Goal: Information Seeking & Learning: Learn about a topic

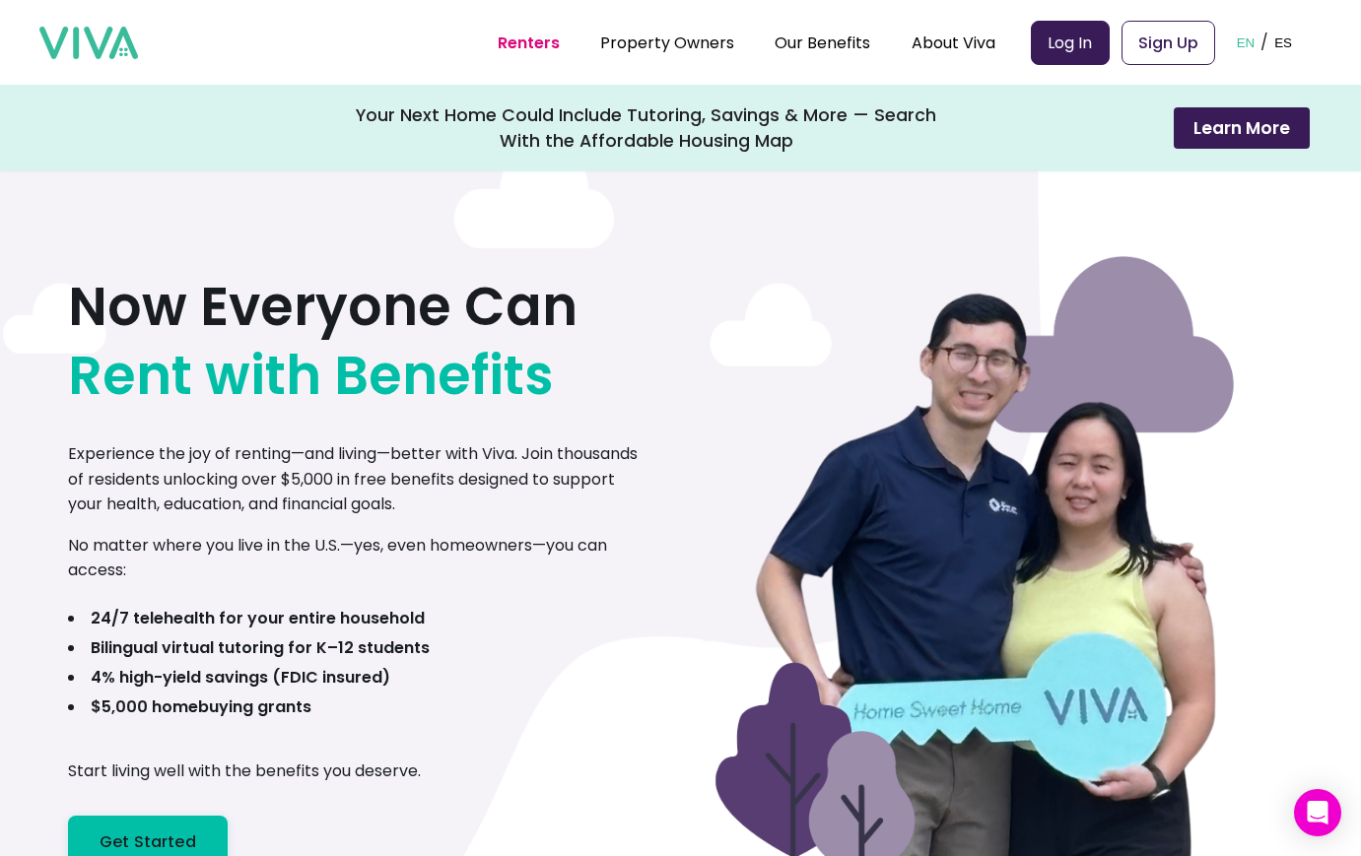
click at [531, 41] on link "Renters" at bounding box center [529, 43] width 62 height 23
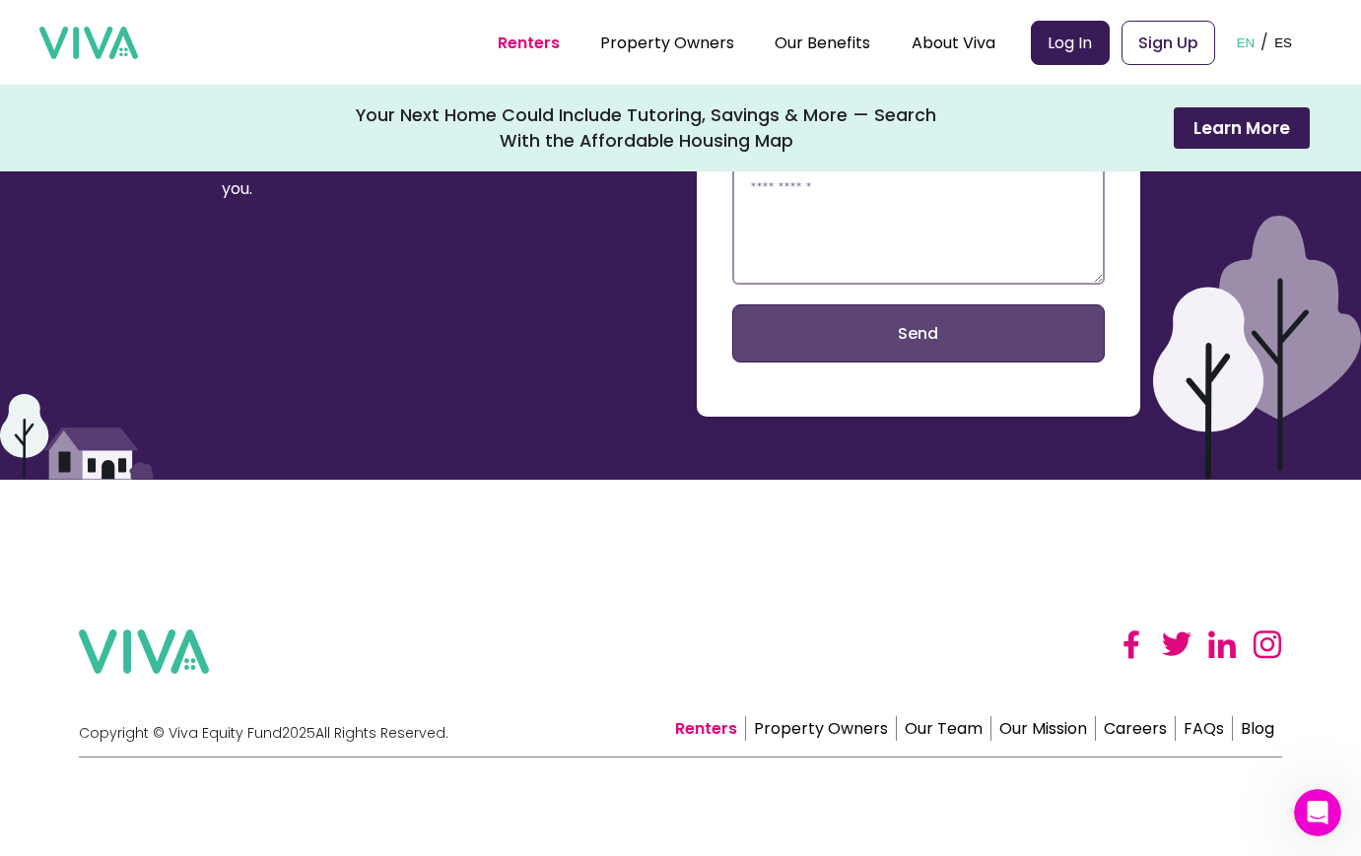
scroll to position [4506, 0]
click at [1219, 726] on link "FAQs" at bounding box center [1203, 728] width 57 height 25
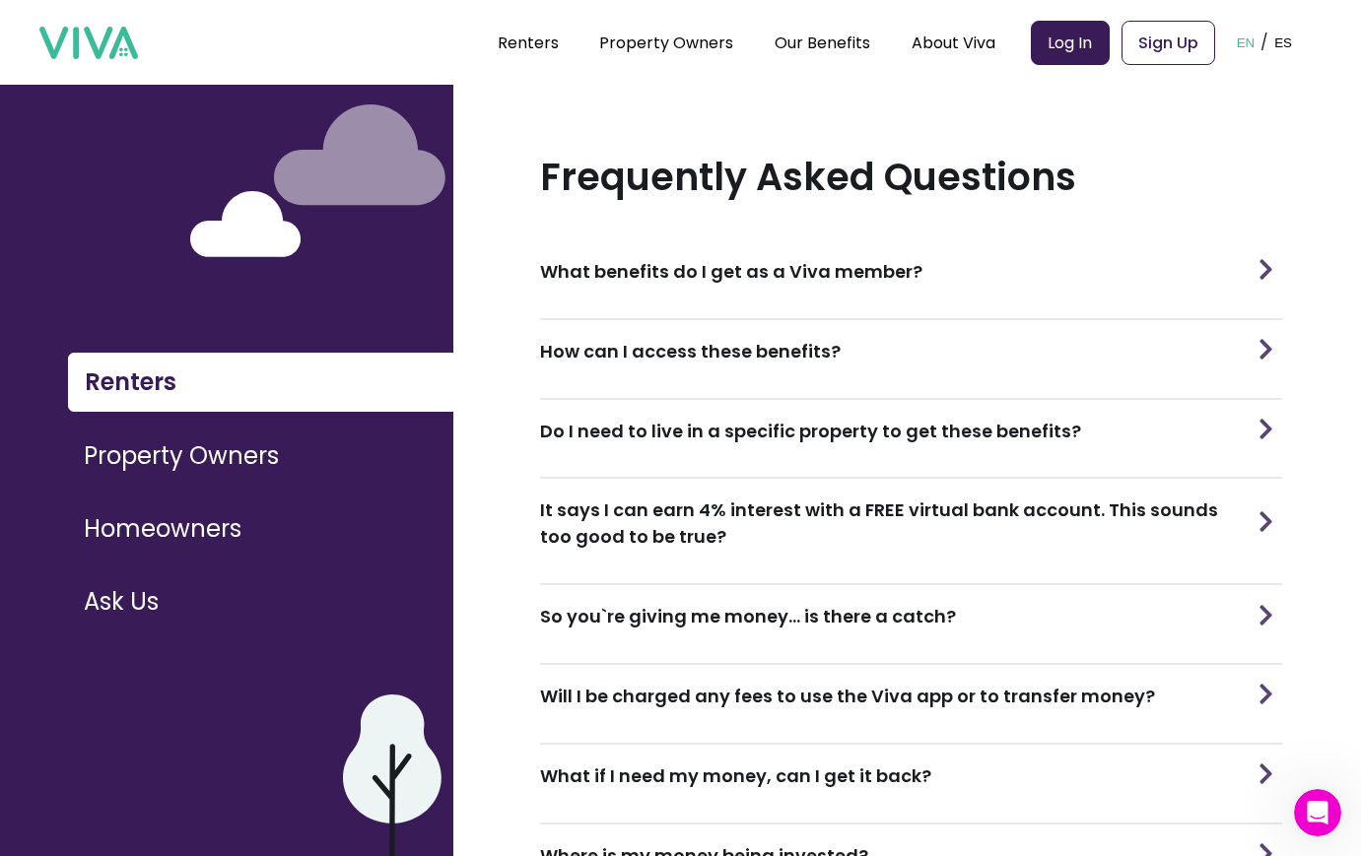
click at [1264, 622] on img at bounding box center [1265, 615] width 29 height 21
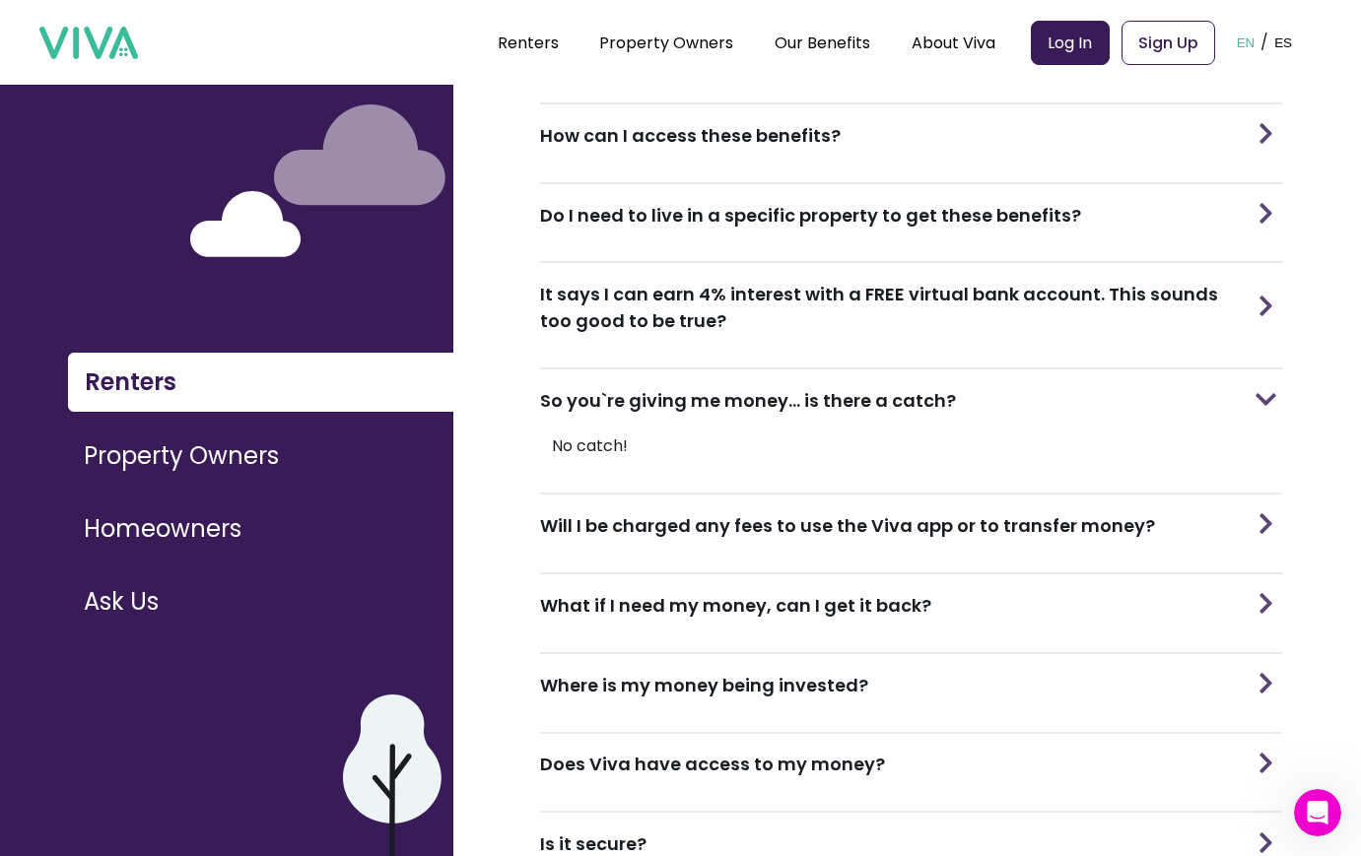
scroll to position [359, 0]
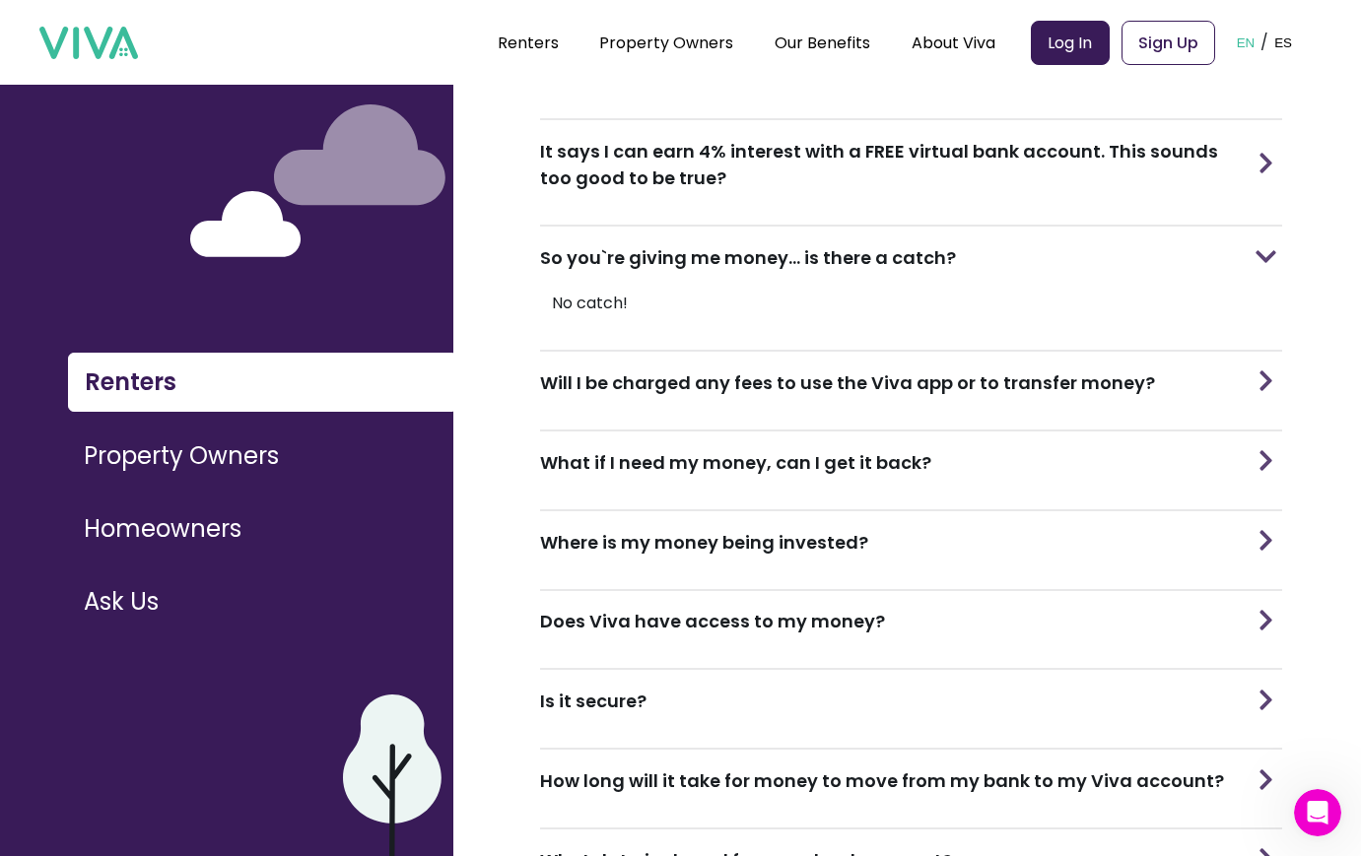
click at [802, 642] on div "Does Viva have access to my money?" at bounding box center [911, 622] width 742 height 62
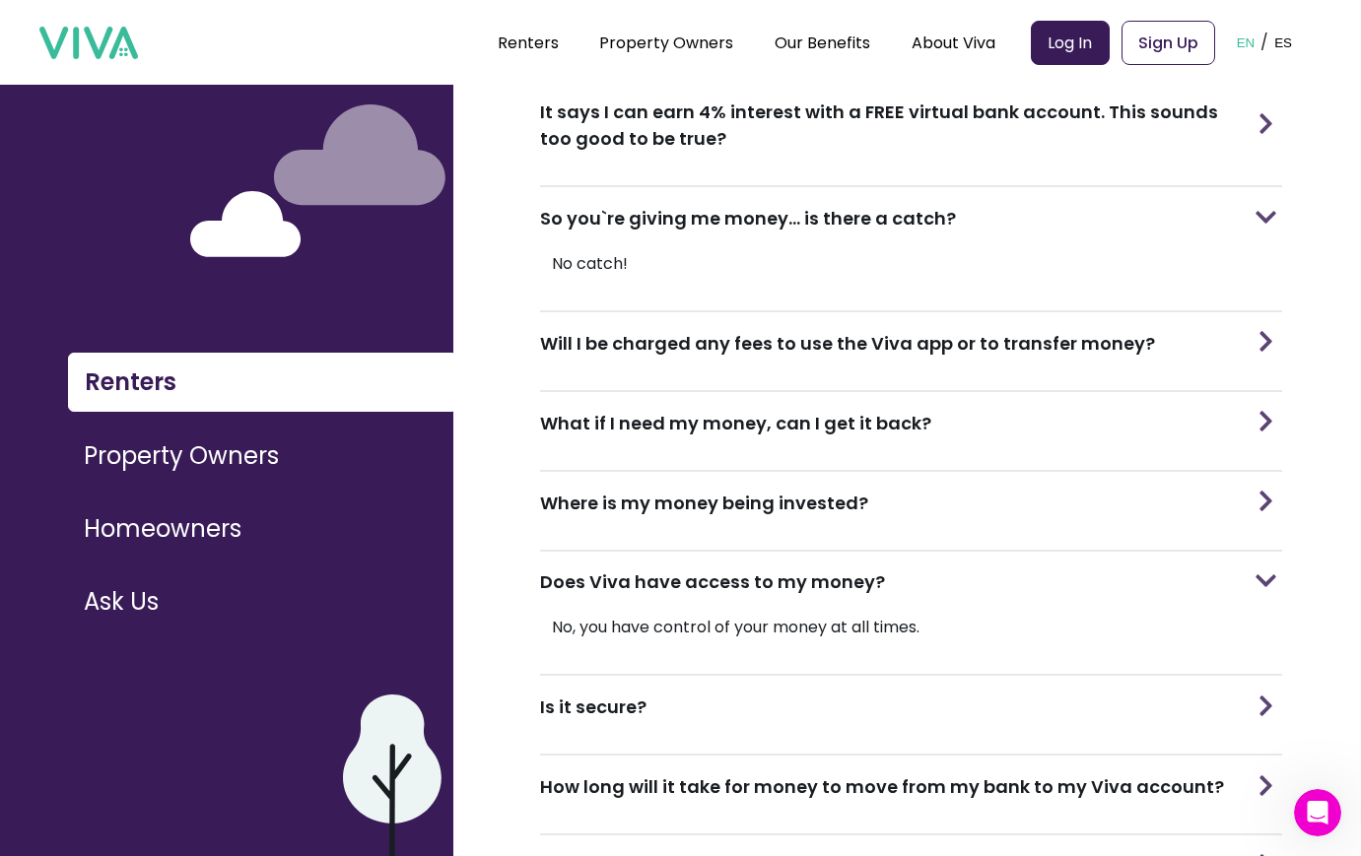
scroll to position [527, 0]
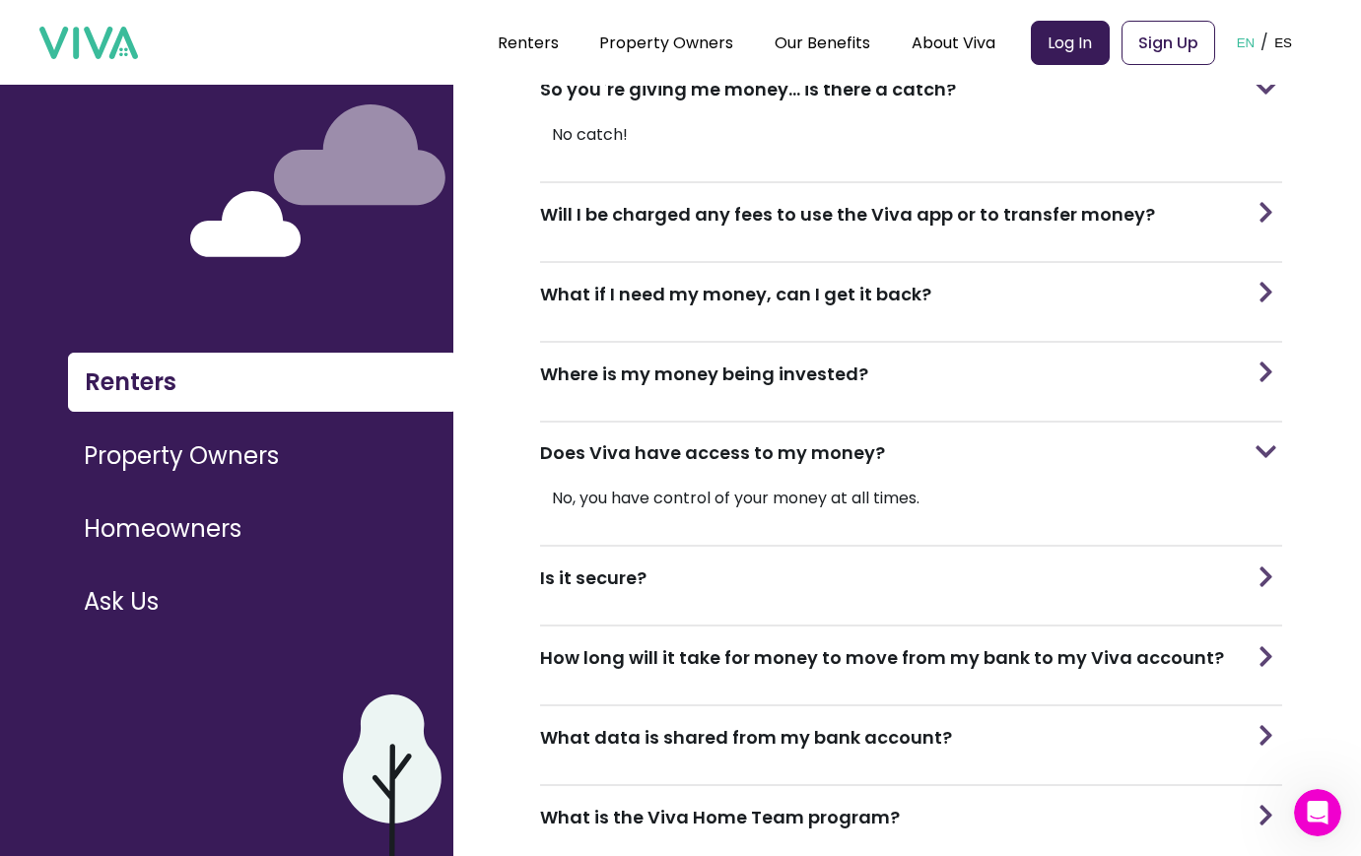
click at [1034, 627] on section "Is it secure?" at bounding box center [911, 587] width 742 height 80
click at [1041, 609] on div "Is it secure?" at bounding box center [911, 578] width 742 height 62
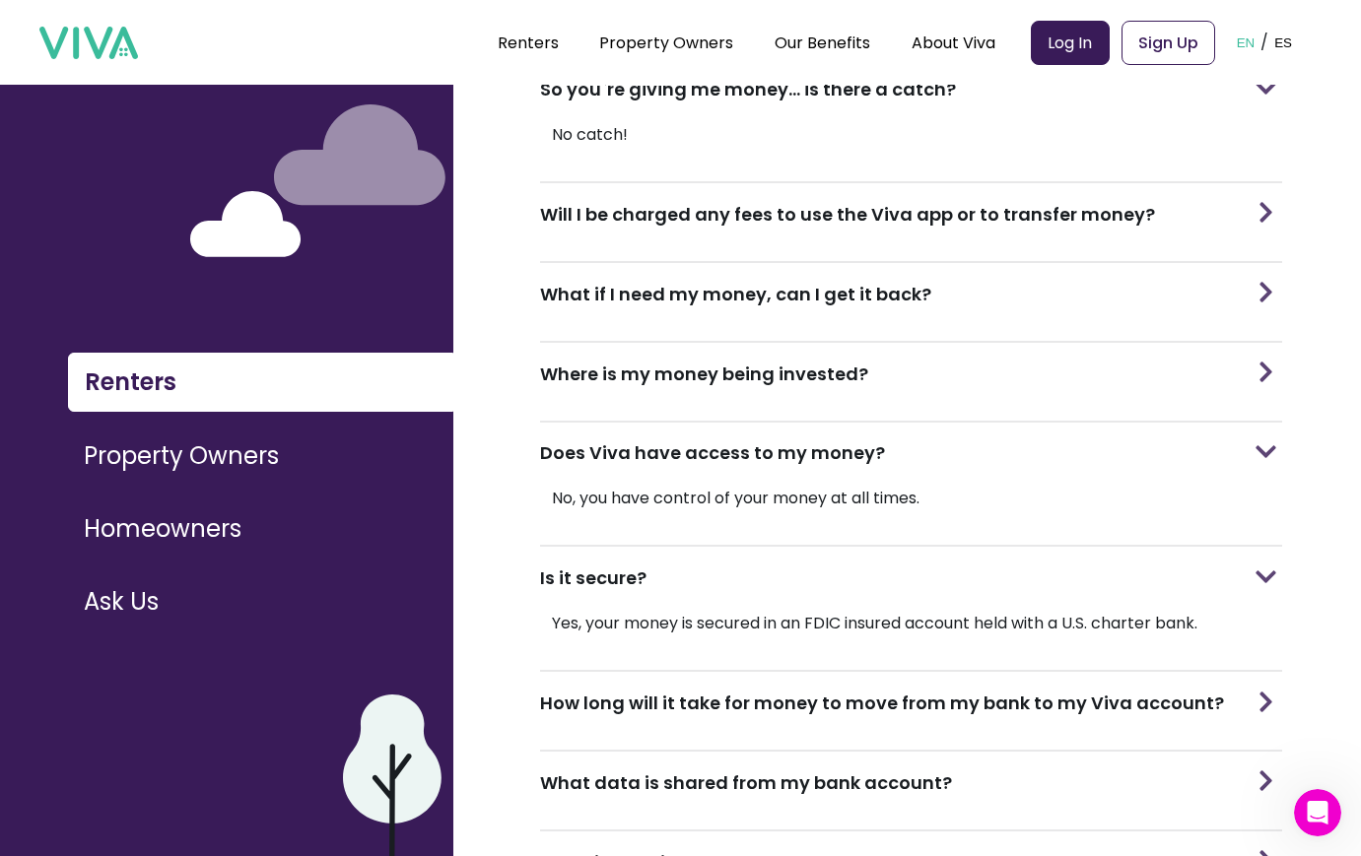
click at [1171, 703] on h3 "How long will it take for money to move from my bank to my Viva account?" at bounding box center [882, 703] width 684 height 27
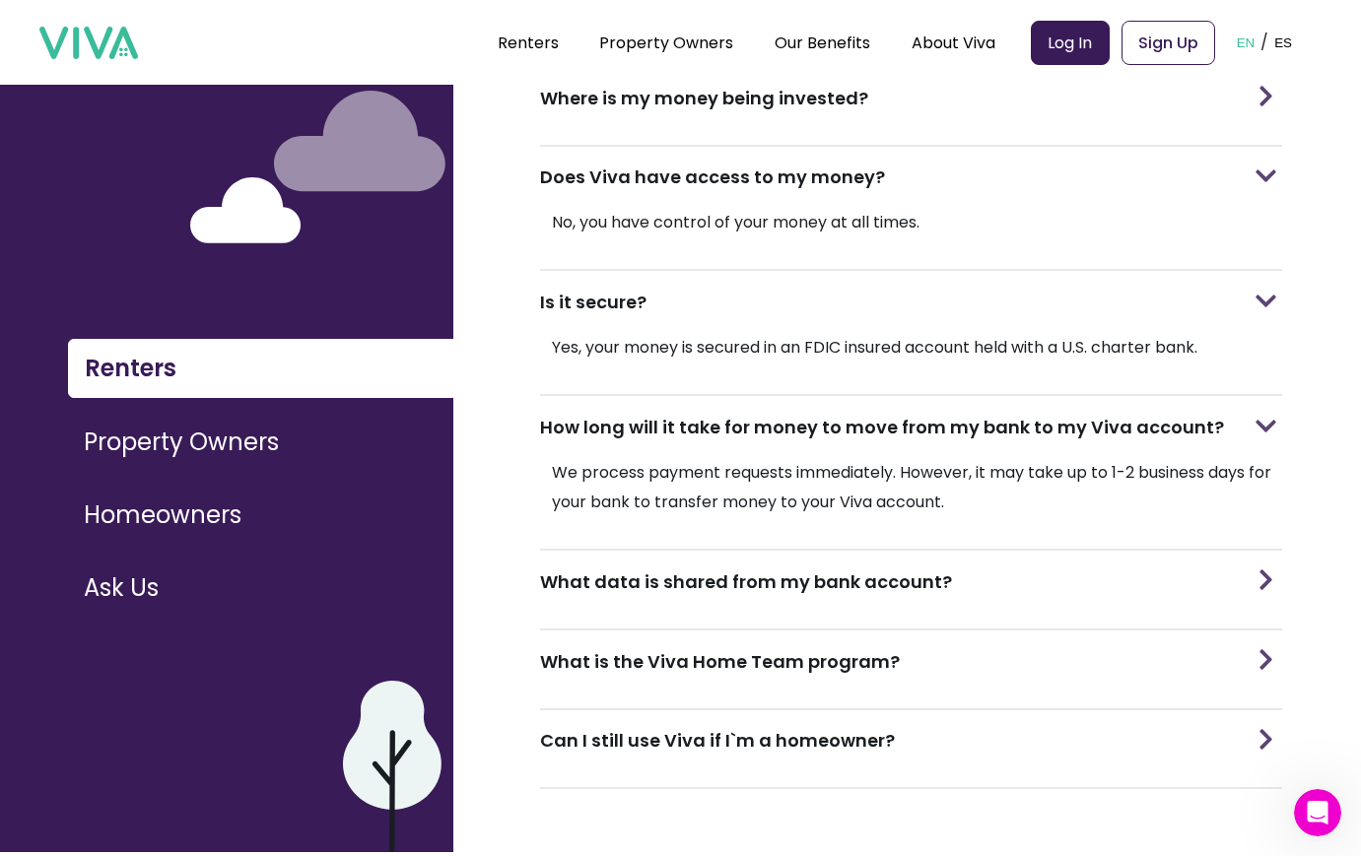
scroll to position [32, 0]
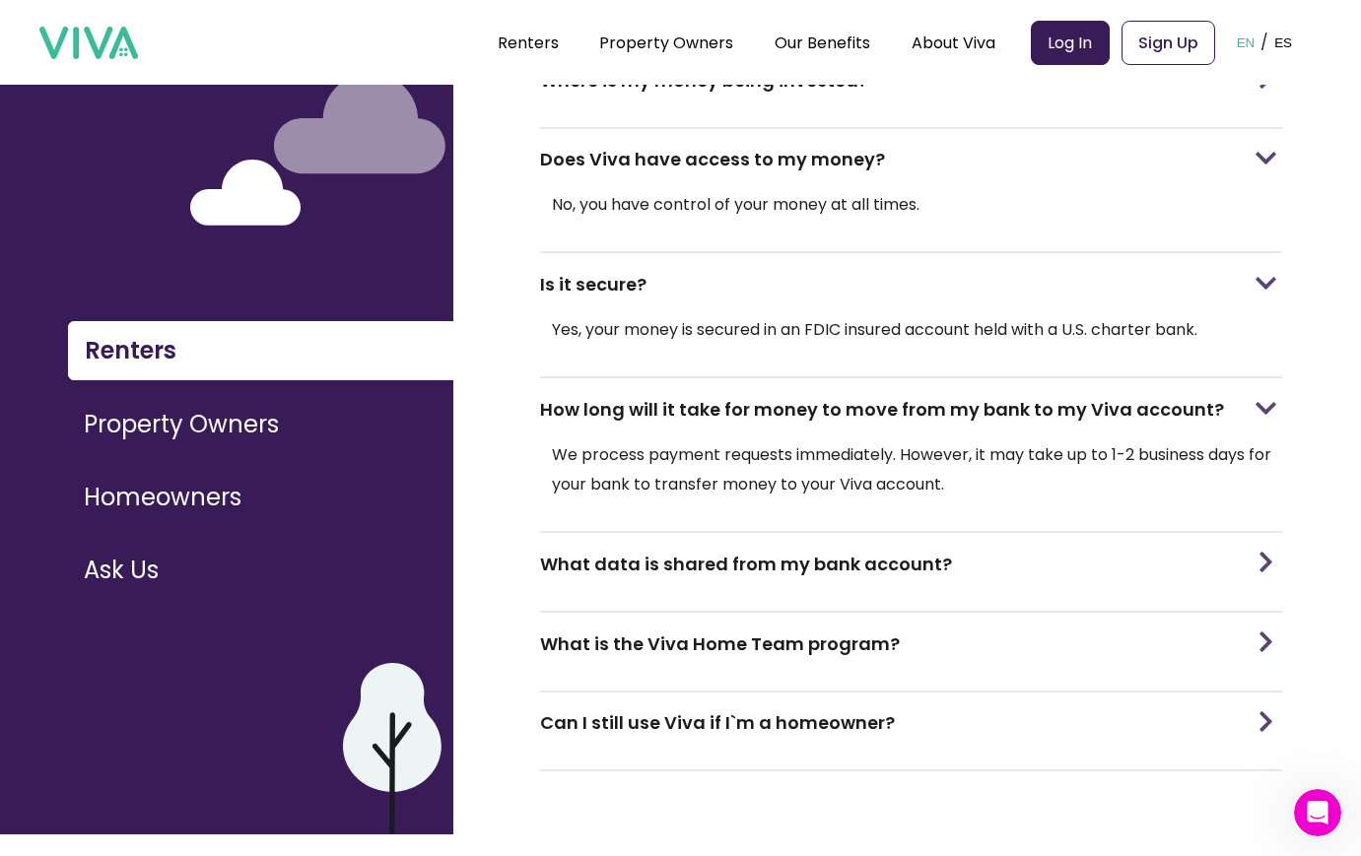
click at [1244, 732] on div "Can I still use Viva if I`m a homeowner?" at bounding box center [911, 724] width 742 height 62
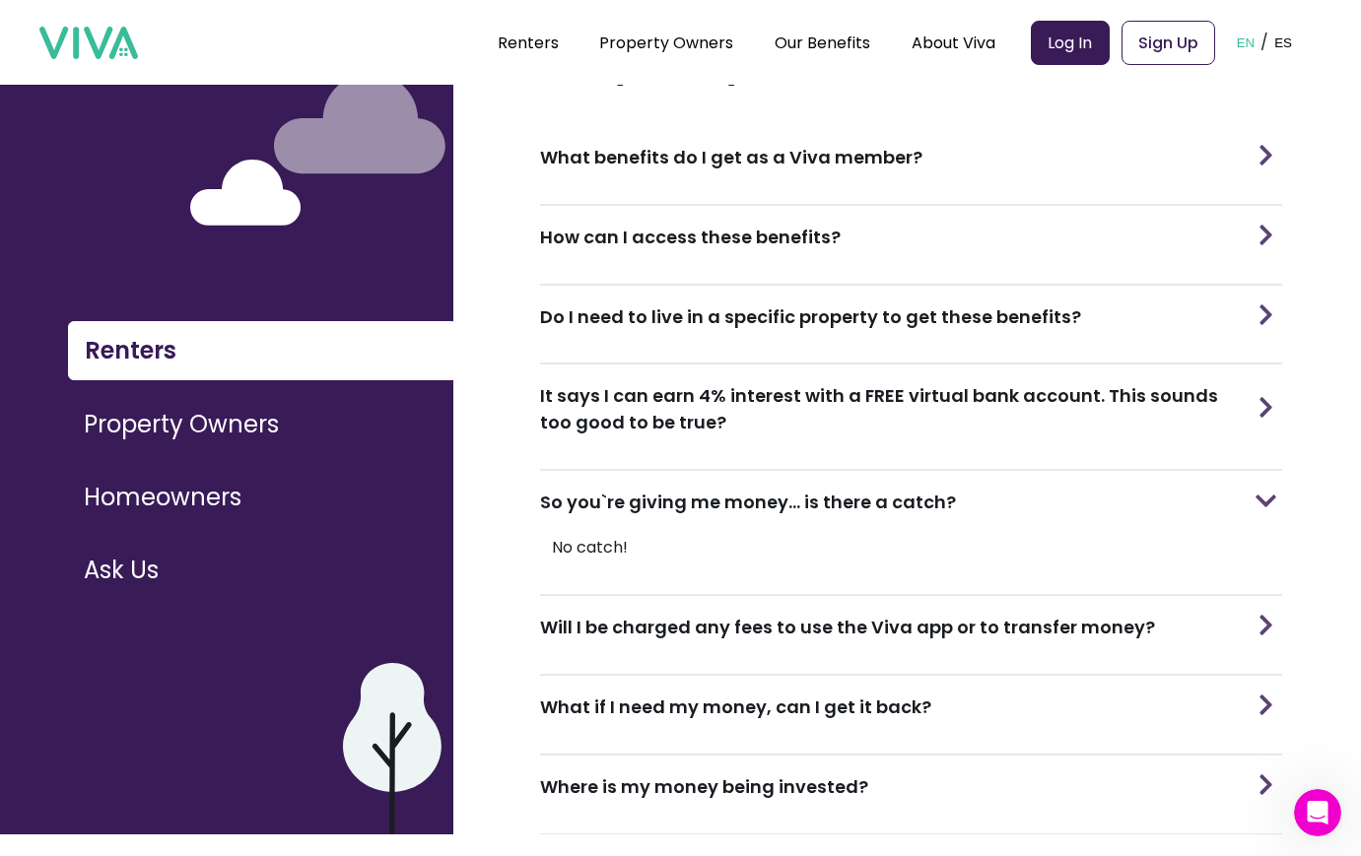
scroll to position [0, 0]
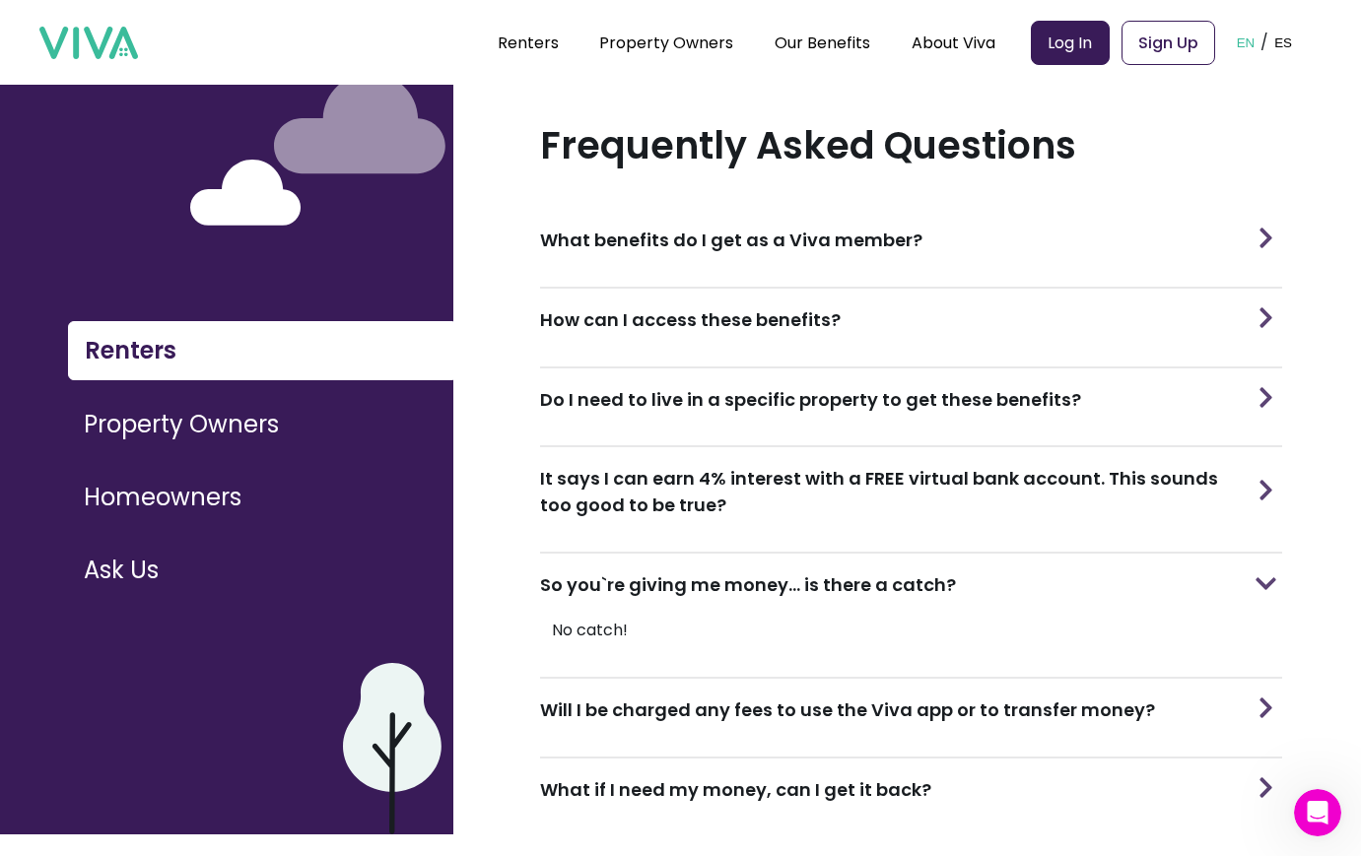
click at [981, 241] on div "What benefits do I get as a Viva member?" at bounding box center [911, 240] width 742 height 62
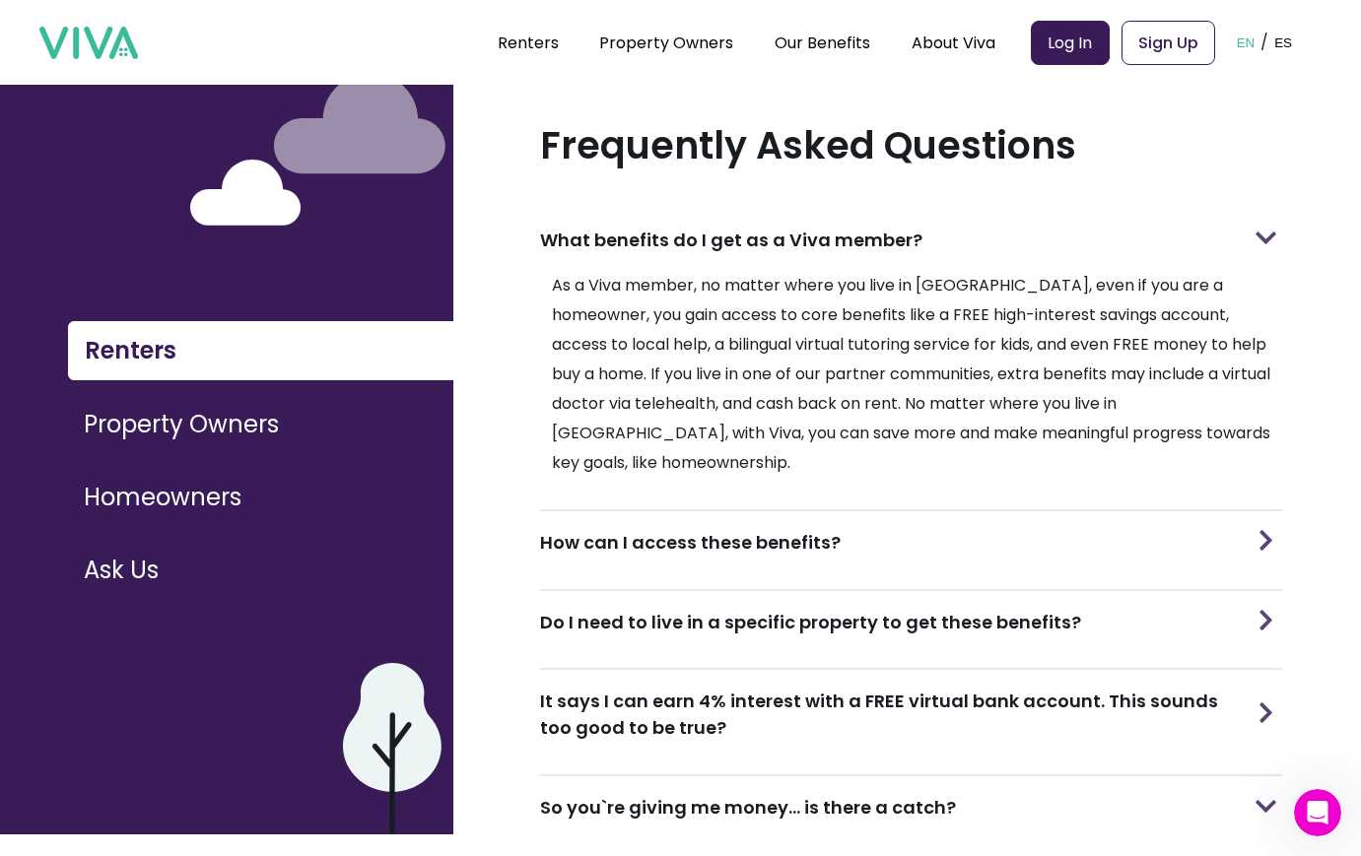
click at [723, 53] on li "Property Owners" at bounding box center [666, 43] width 134 height 25
click at [721, 48] on link "Property Owners" at bounding box center [666, 43] width 134 height 23
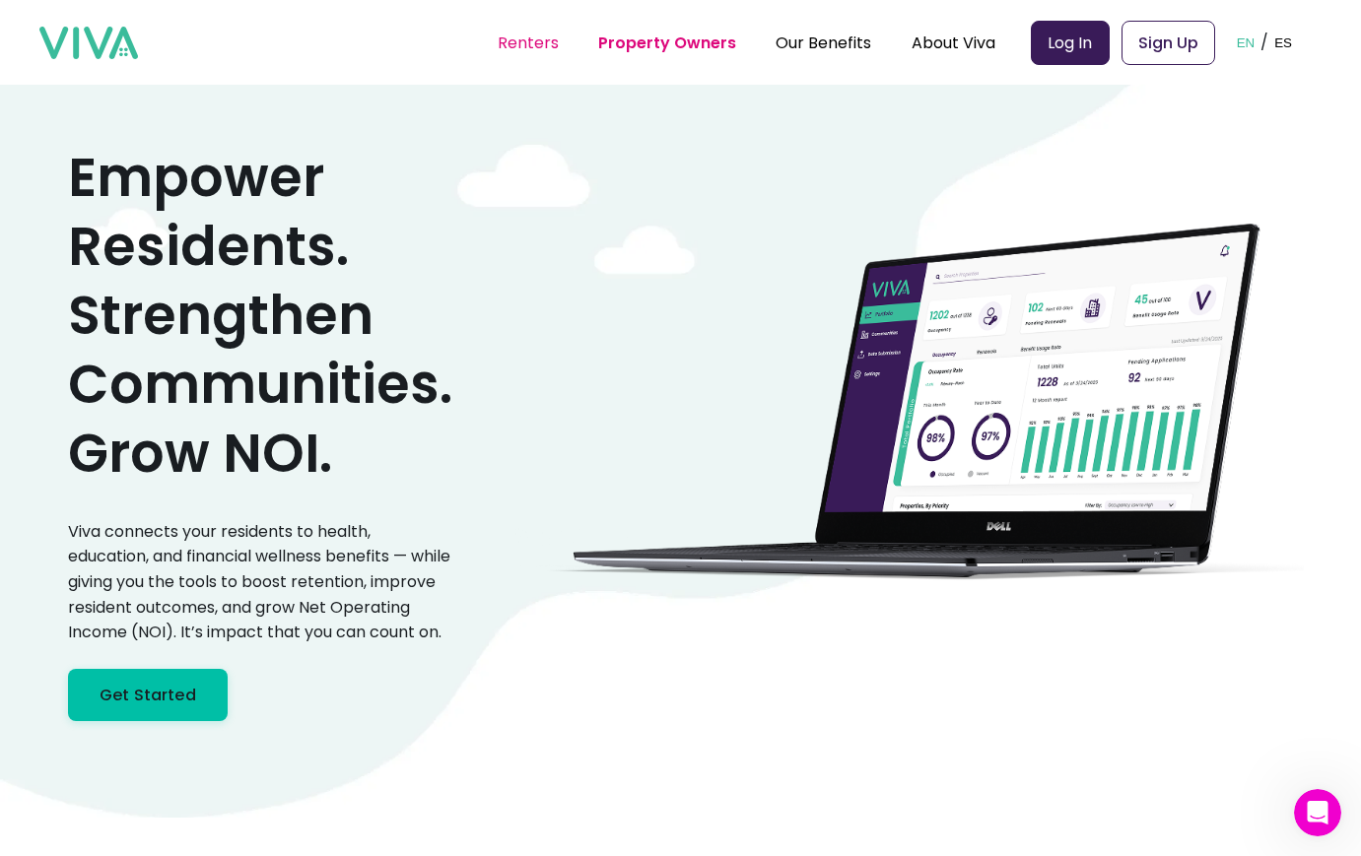
click at [539, 38] on link "Renters" at bounding box center [528, 43] width 61 height 23
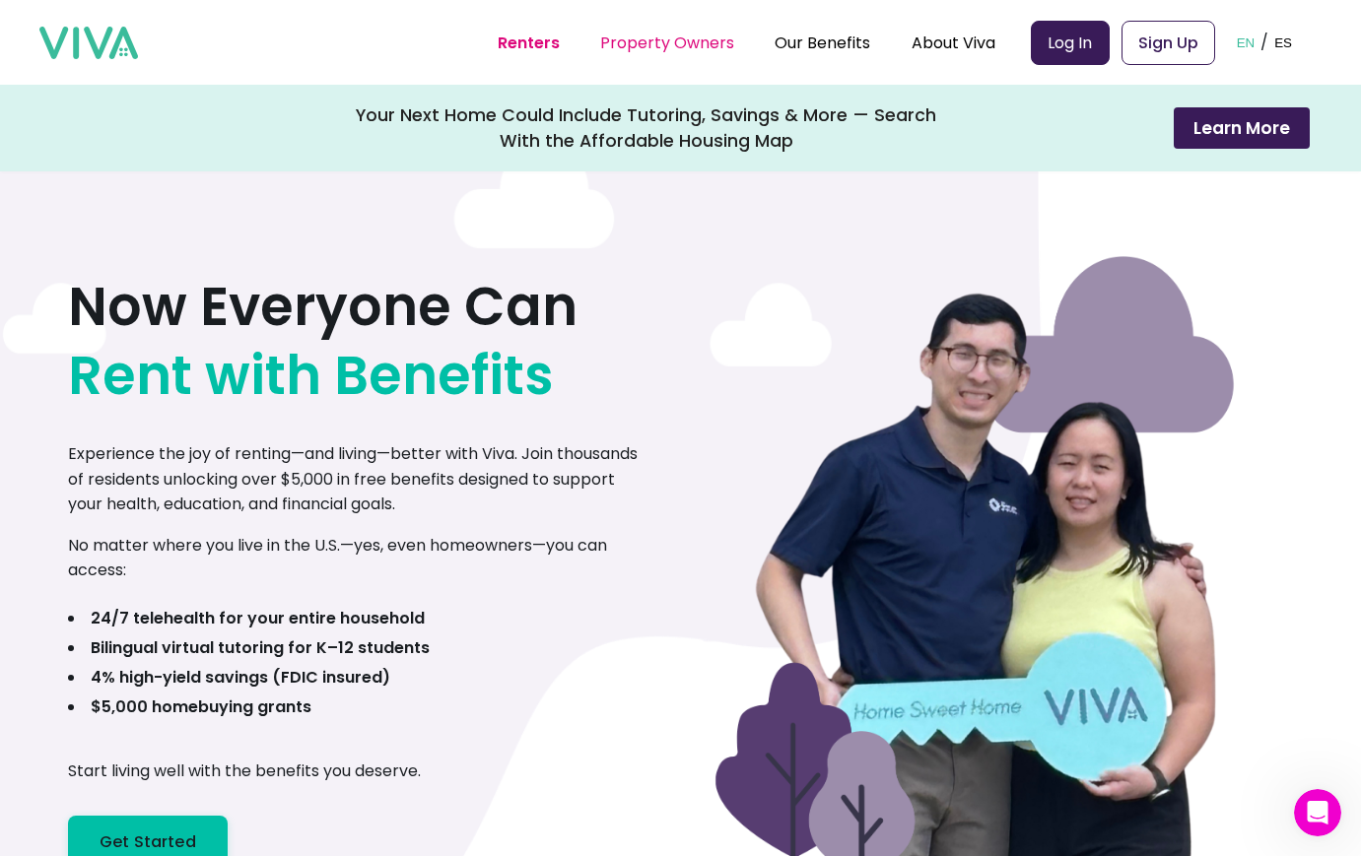
click at [681, 32] on link "Property Owners" at bounding box center [667, 43] width 134 height 23
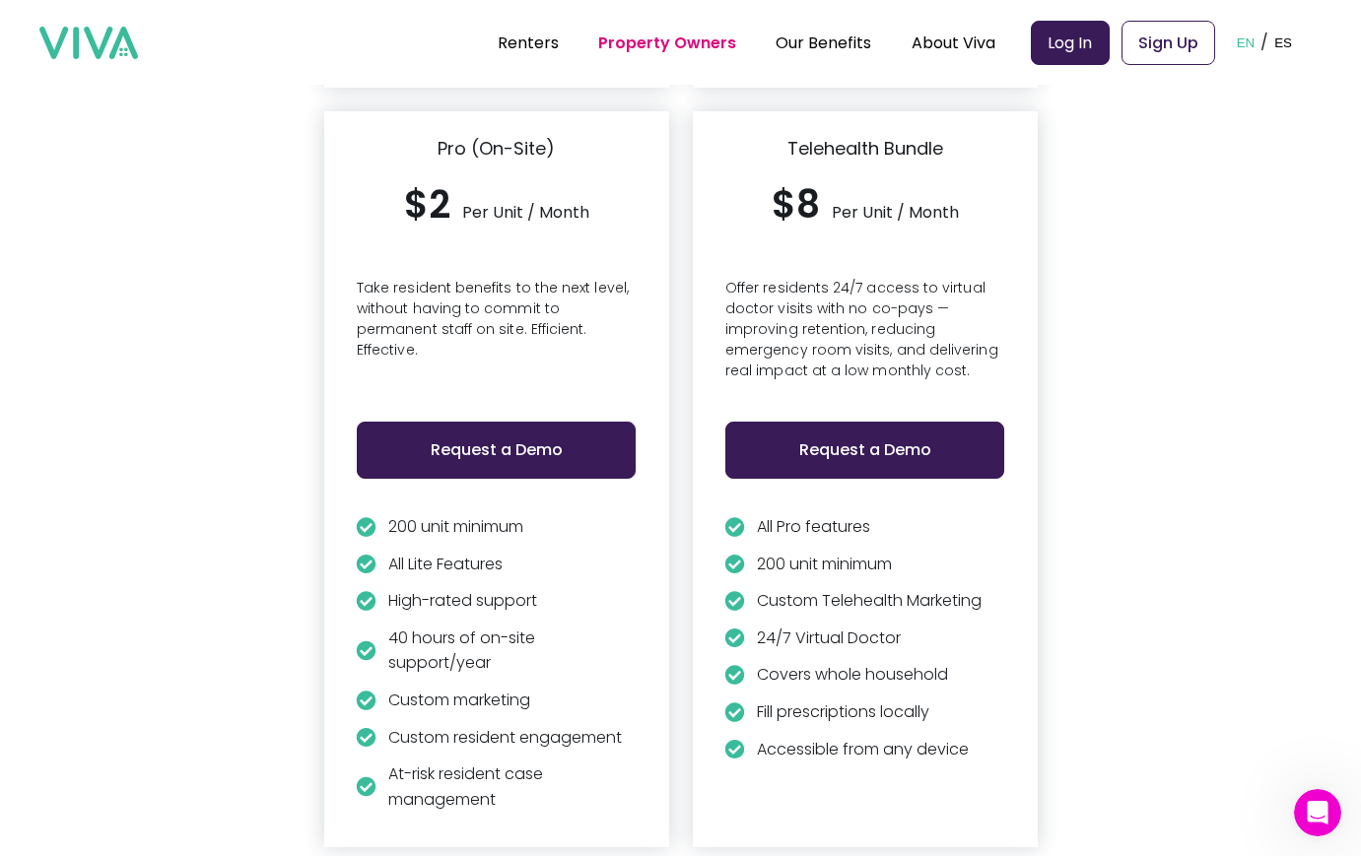
scroll to position [5014, 0]
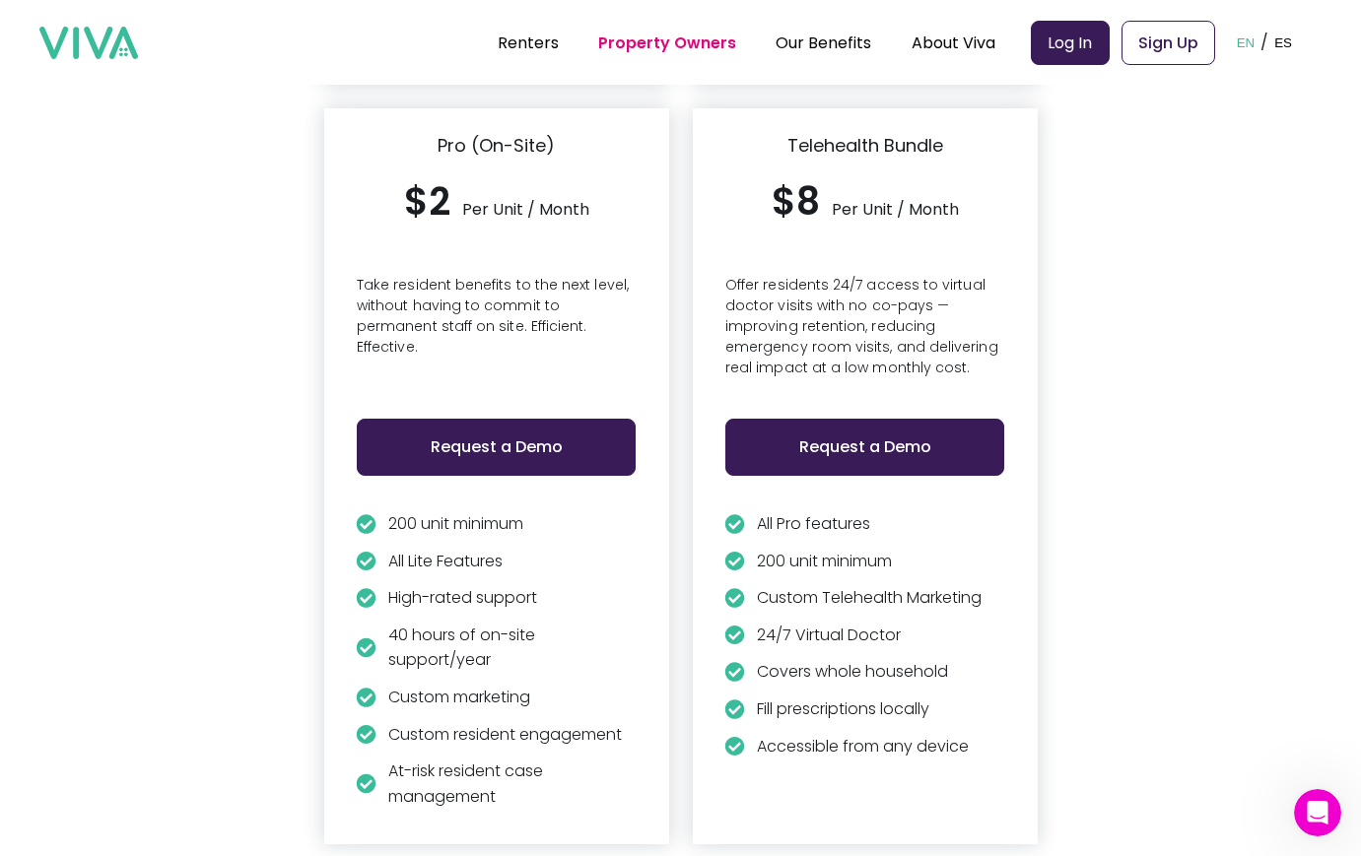
click at [702, 746] on div "Telehealth Bundle $8 Per Unit / Month Offer residents 24/7 access to virtual do…" at bounding box center [865, 476] width 345 height 736
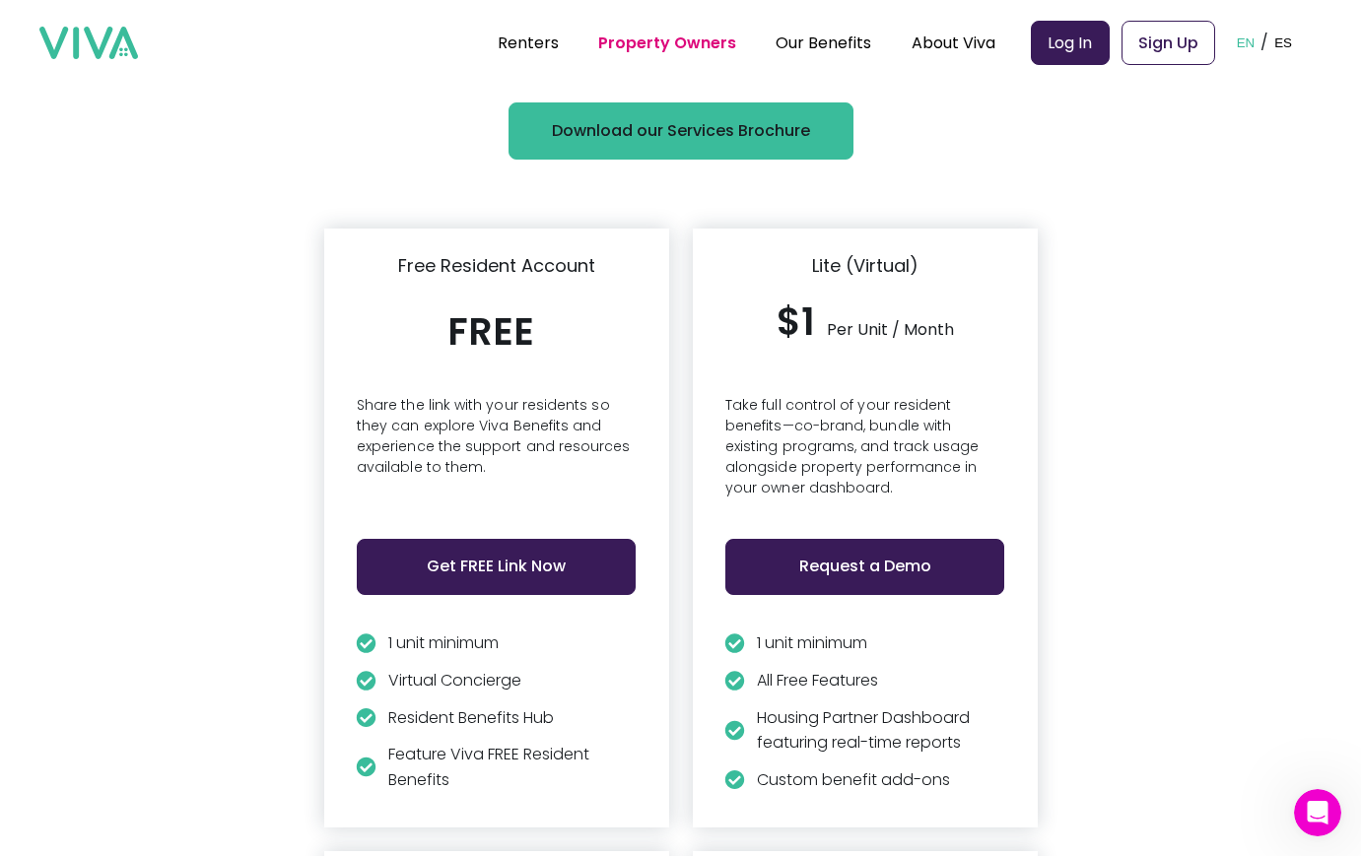
scroll to position [4271, 0]
click at [871, 771] on p "Custom benefit add-ons" at bounding box center [853, 780] width 193 height 26
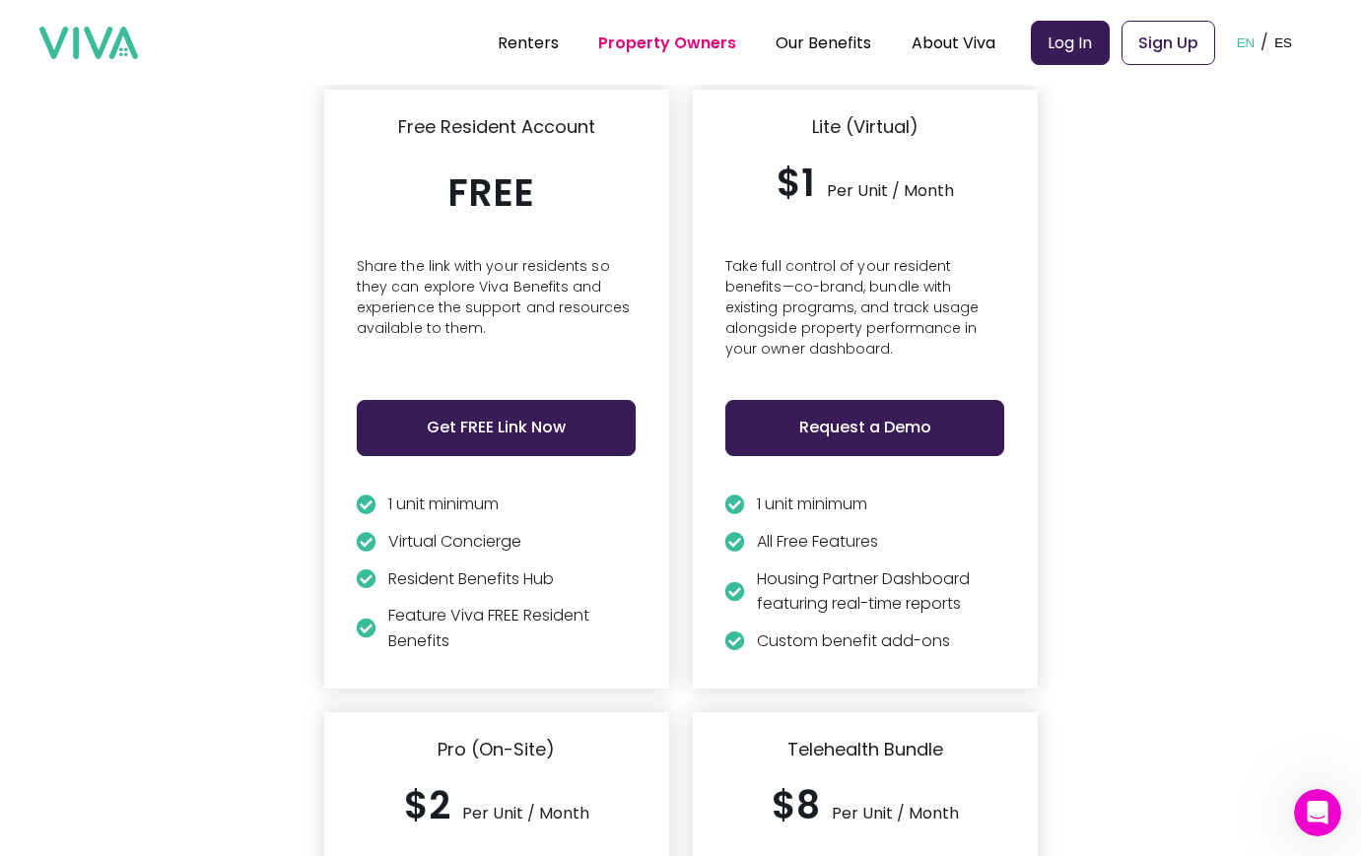
scroll to position [4386, 0]
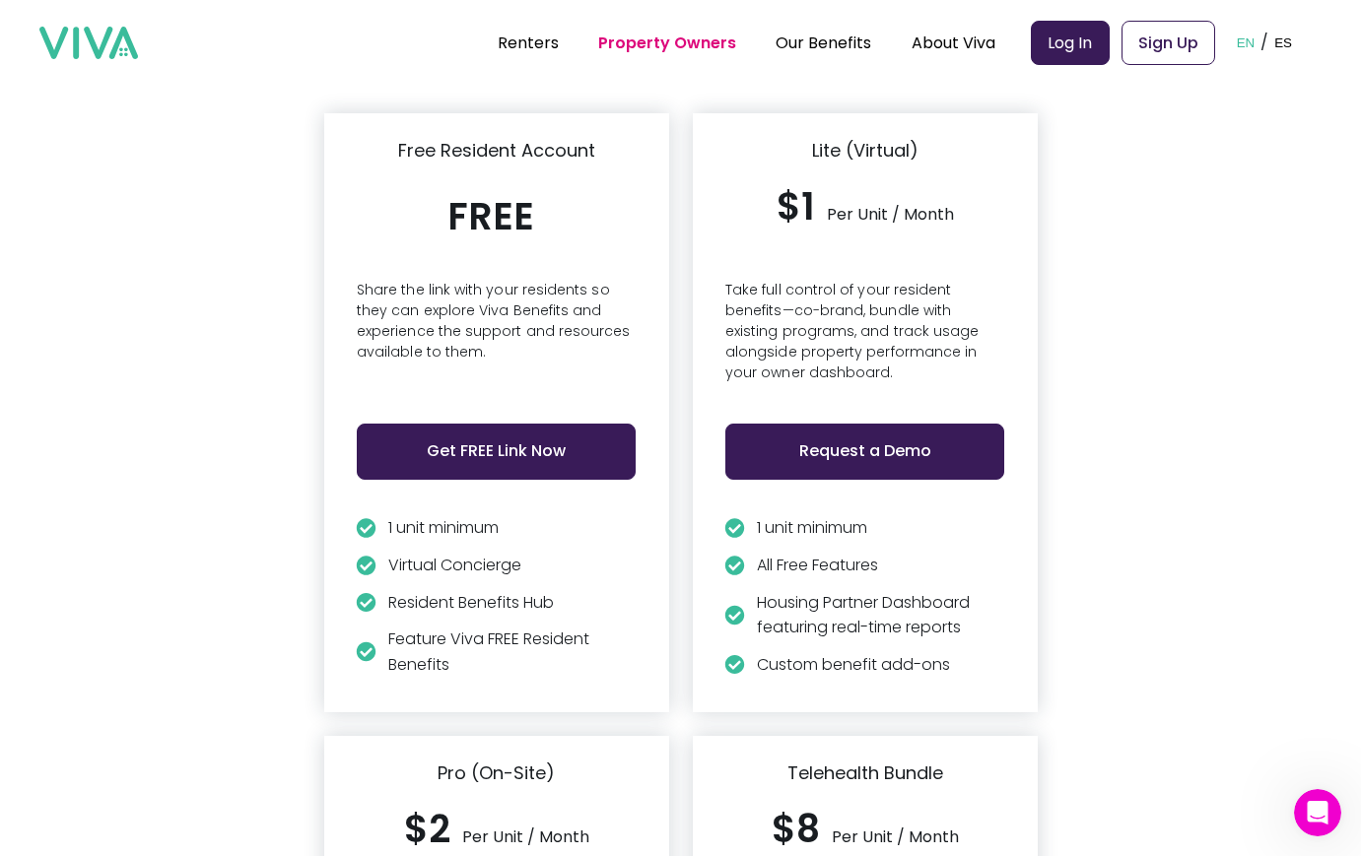
click at [685, 405] on div "Free Resident Account FREE Share the link with your residents so they can explo…" at bounding box center [680, 793] width 713 height 1360
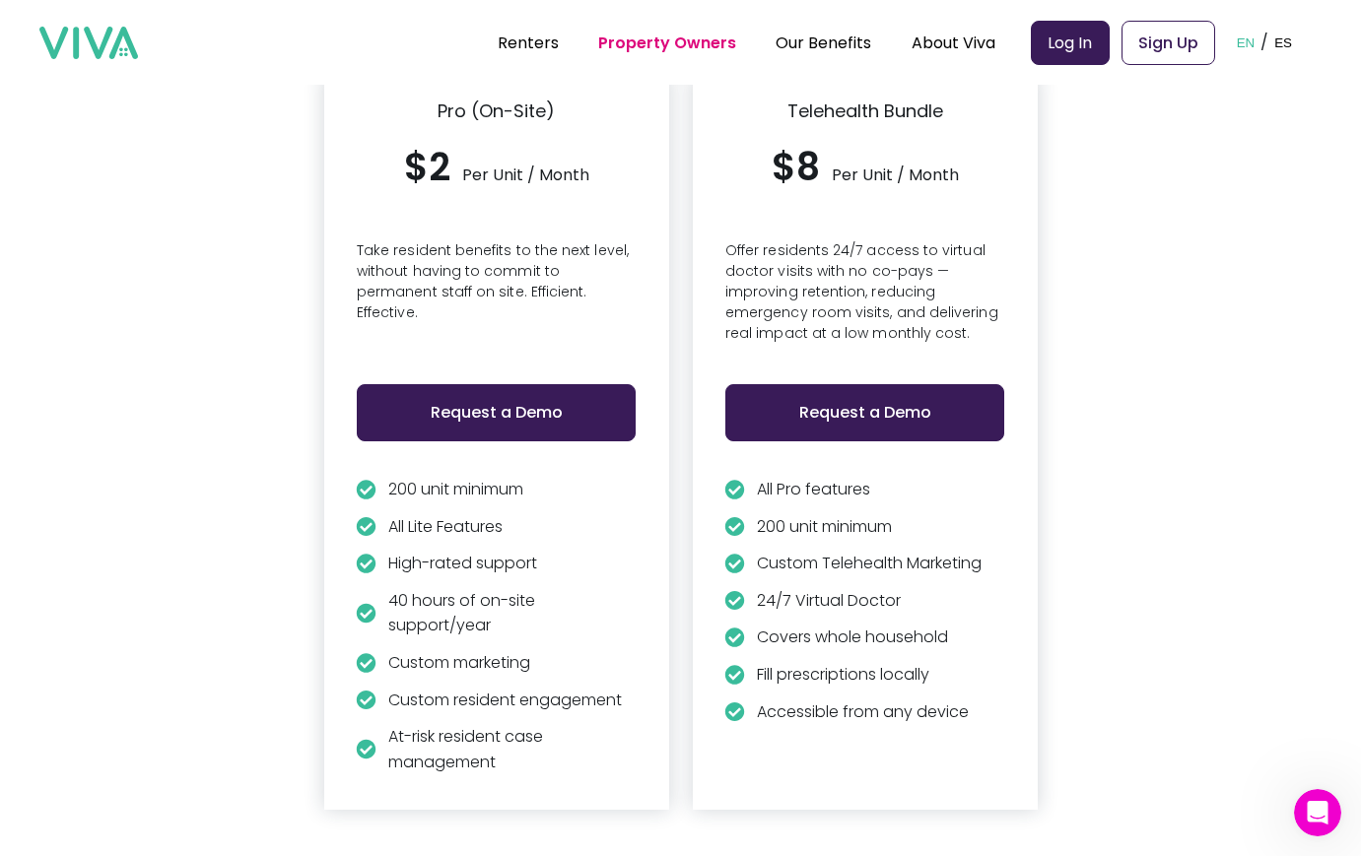
scroll to position [5061, 0]
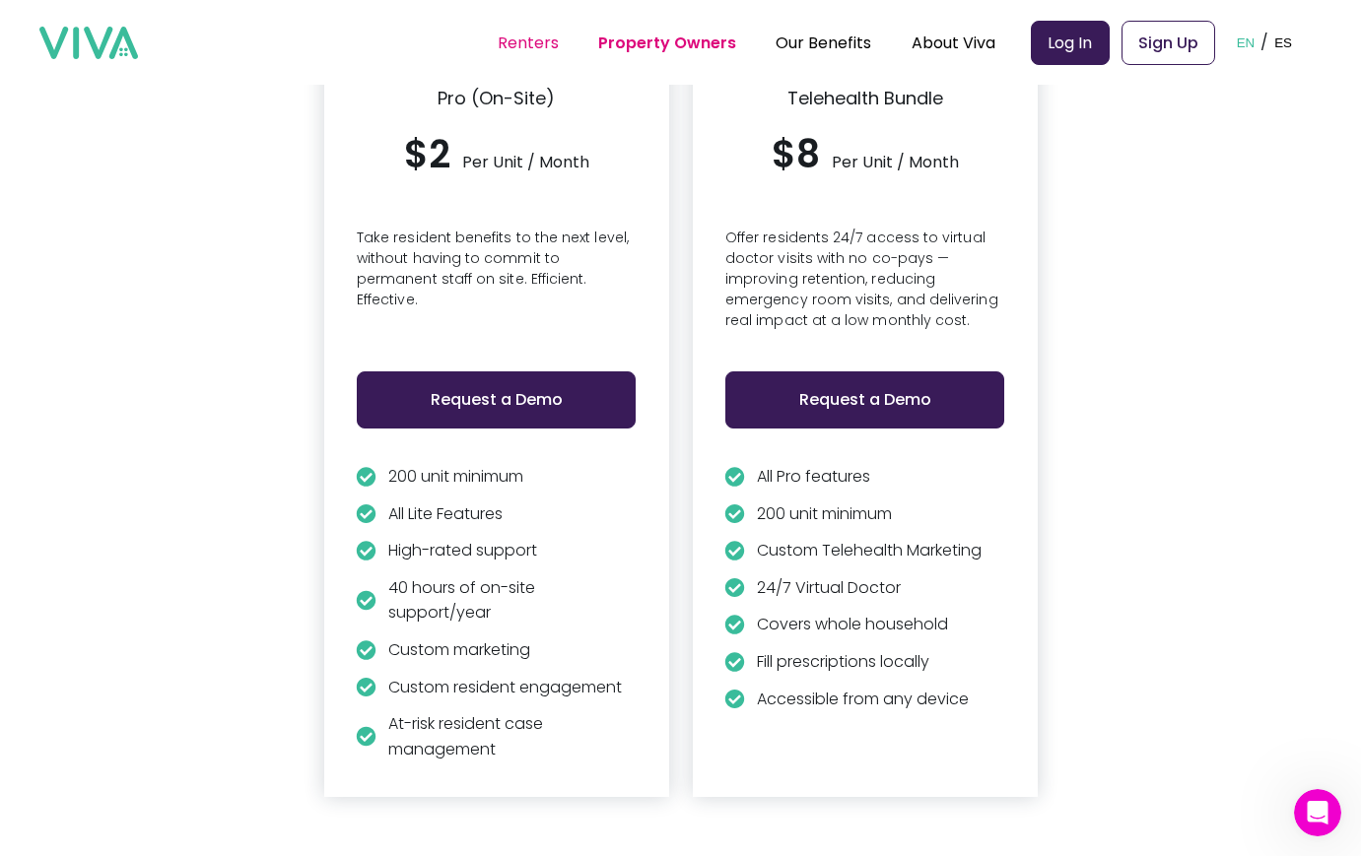
click at [536, 46] on link "Renters" at bounding box center [528, 43] width 61 height 23
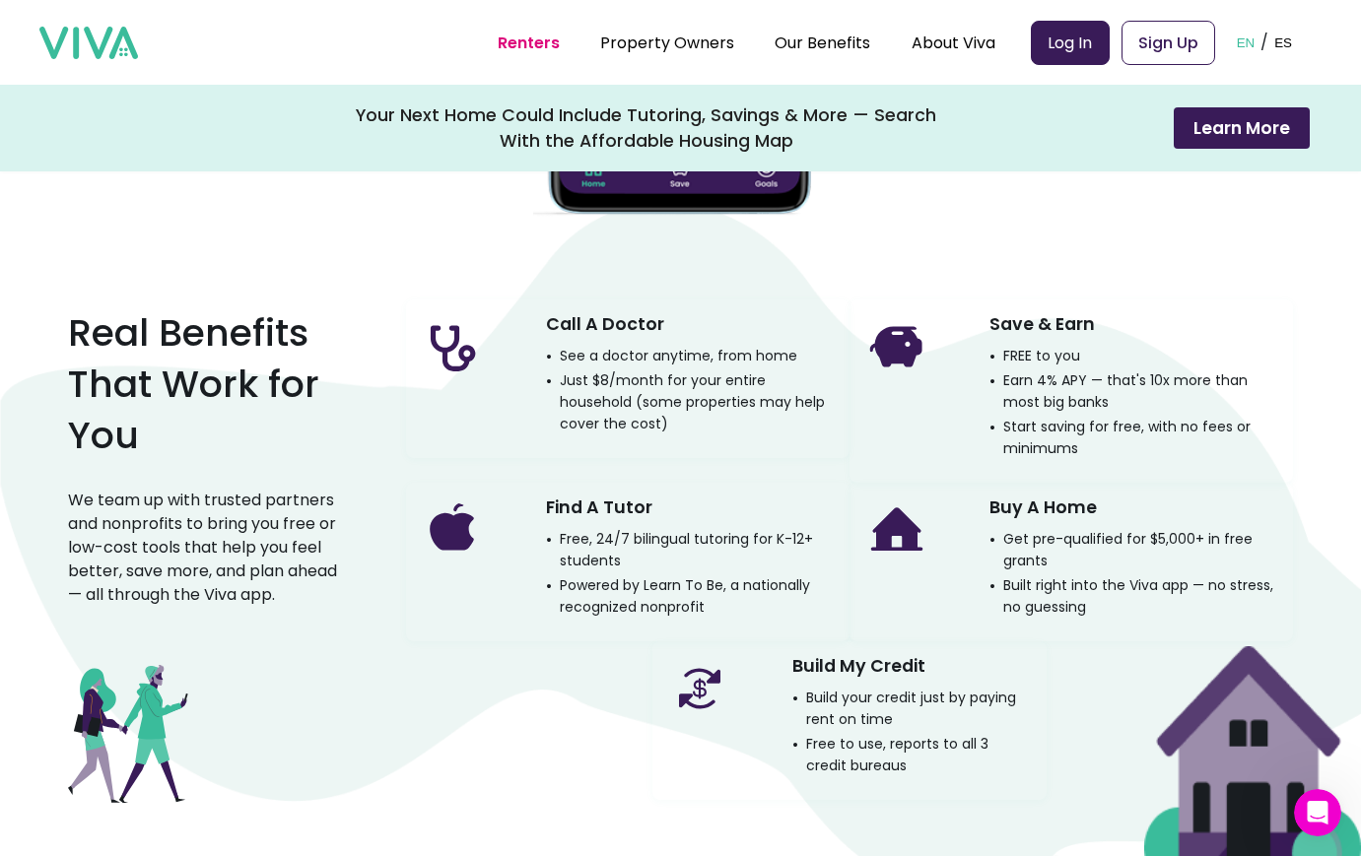
scroll to position [1408, 0]
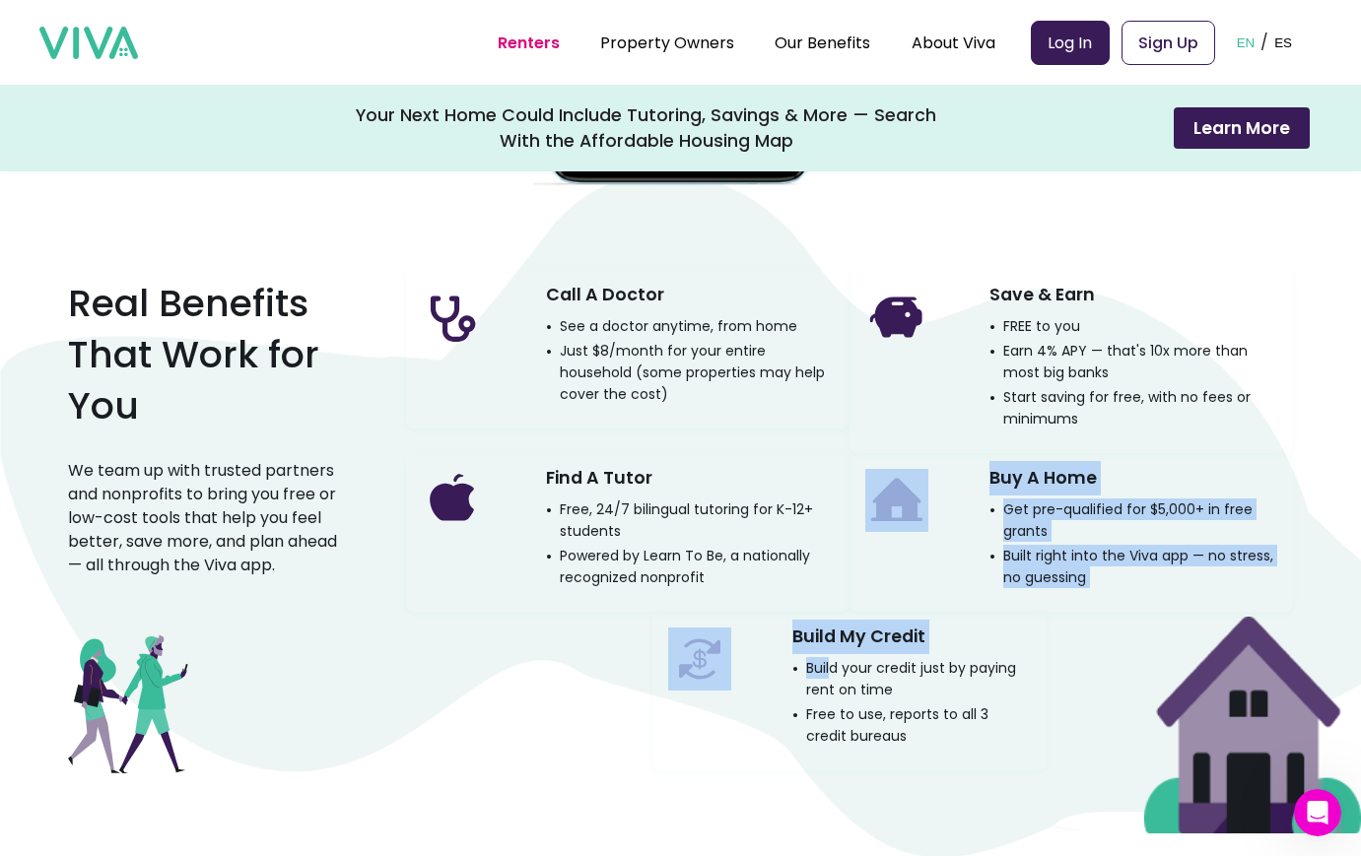
drag, startPoint x: 561, startPoint y: 648, endPoint x: 980, endPoint y: 676, distance: 420.6
click at [948, 674] on div "Call A Doctor See a doctor anytime, from home Just $8/month for your entire hou…" at bounding box center [849, 520] width 887 height 500
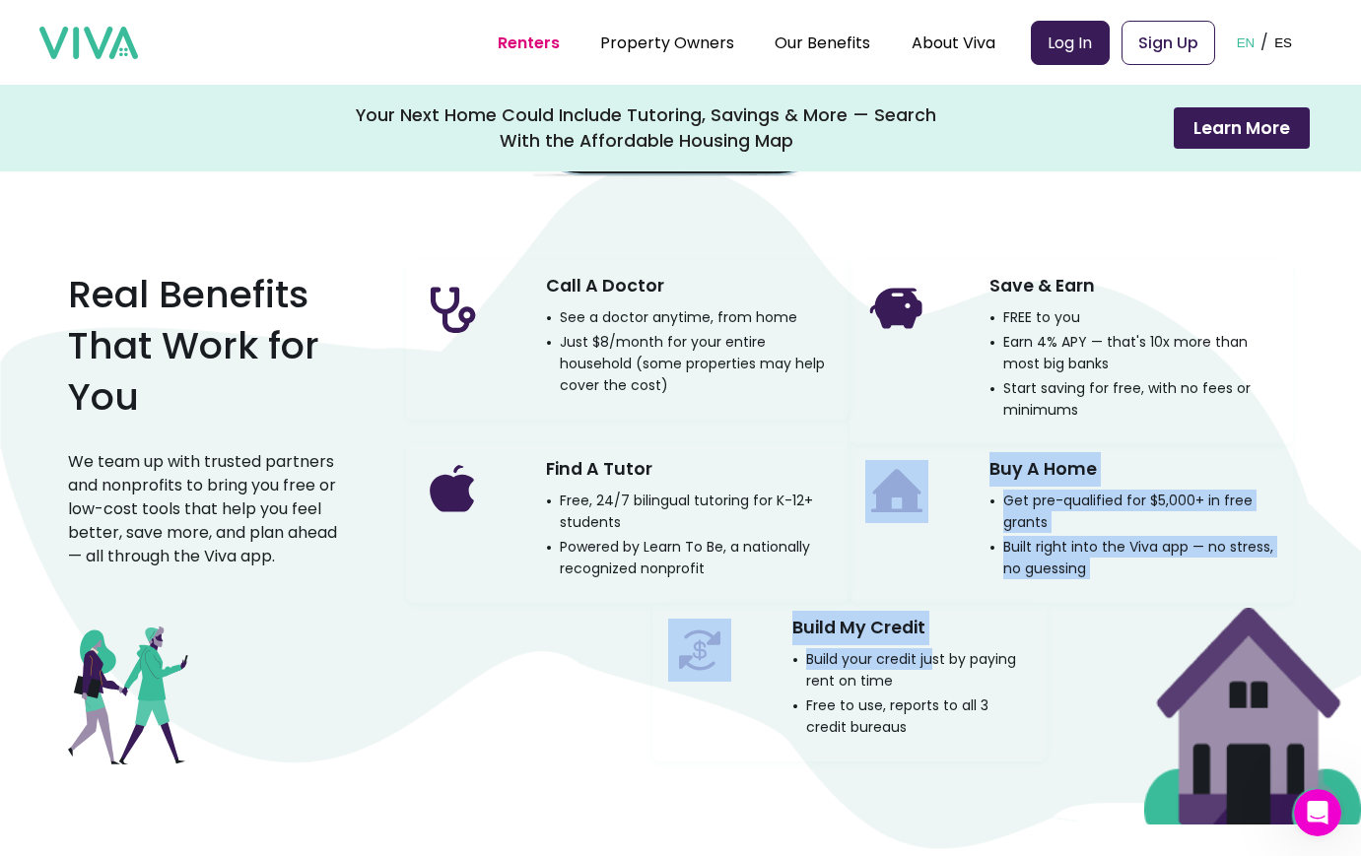
scroll to position [1583, 0]
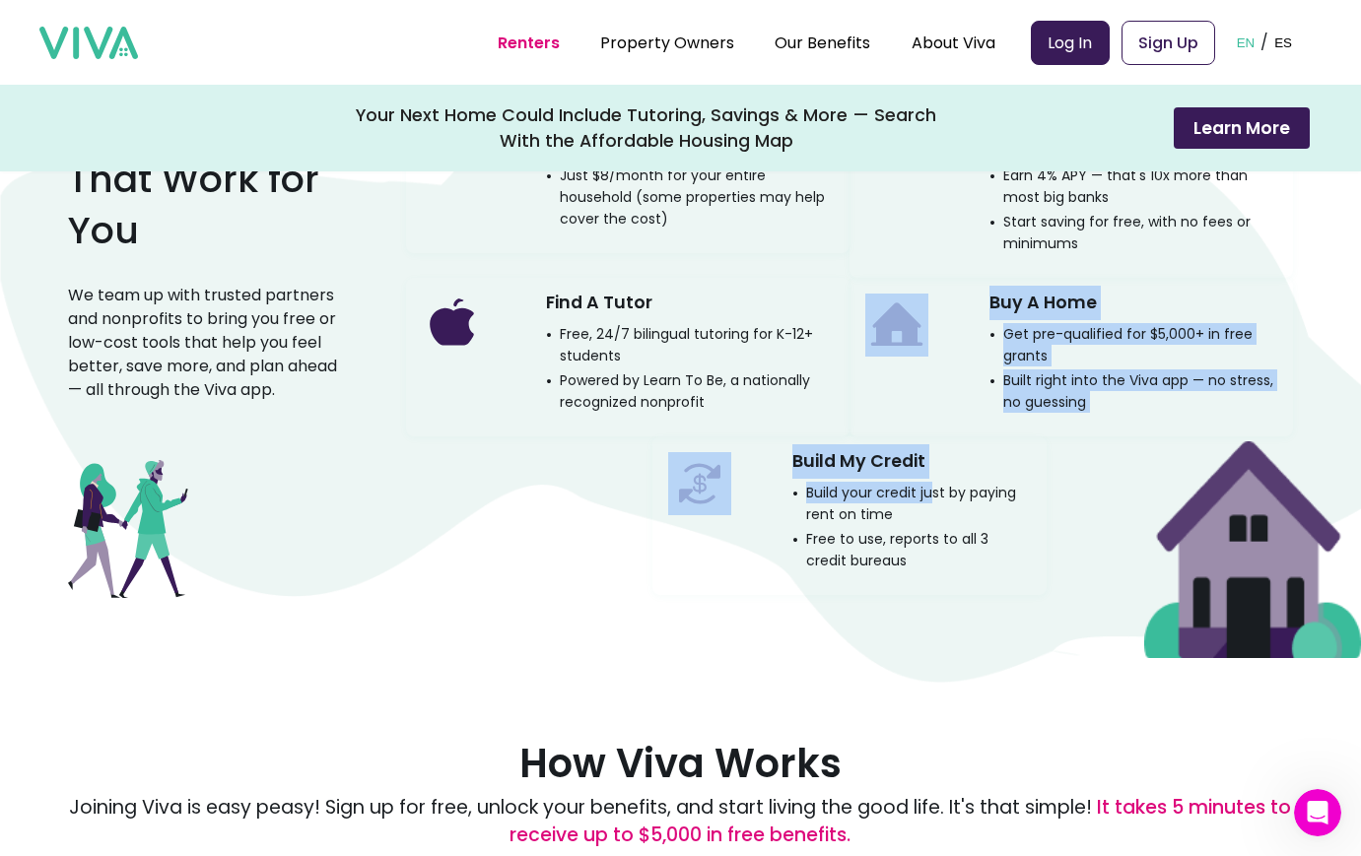
click at [895, 460] on h3 "Build My Credit" at bounding box center [858, 461] width 133 height 34
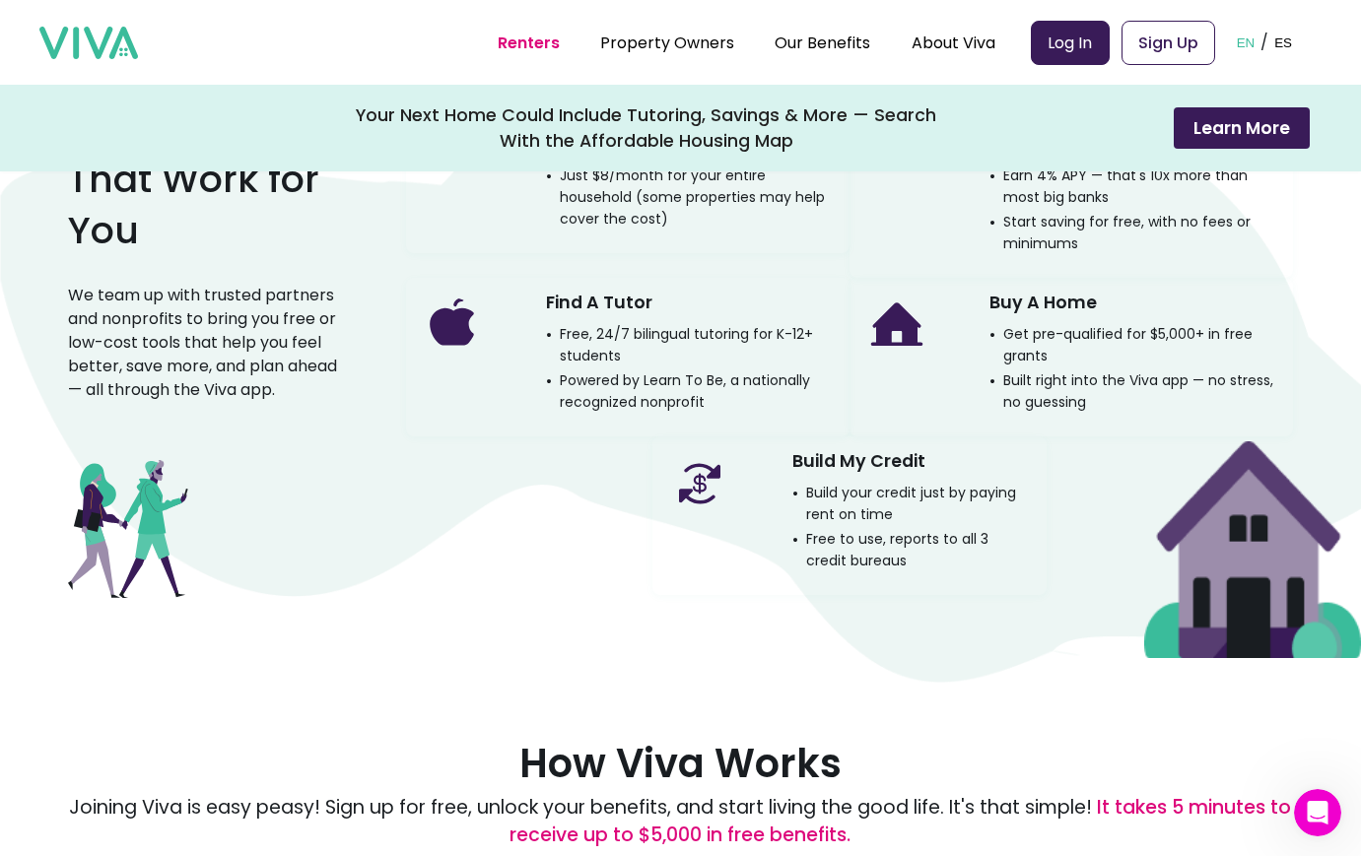
click at [922, 614] on div "Real Benefits That Work for You We team up with trusted partners and nonprofits…" at bounding box center [680, 378] width 1225 height 599
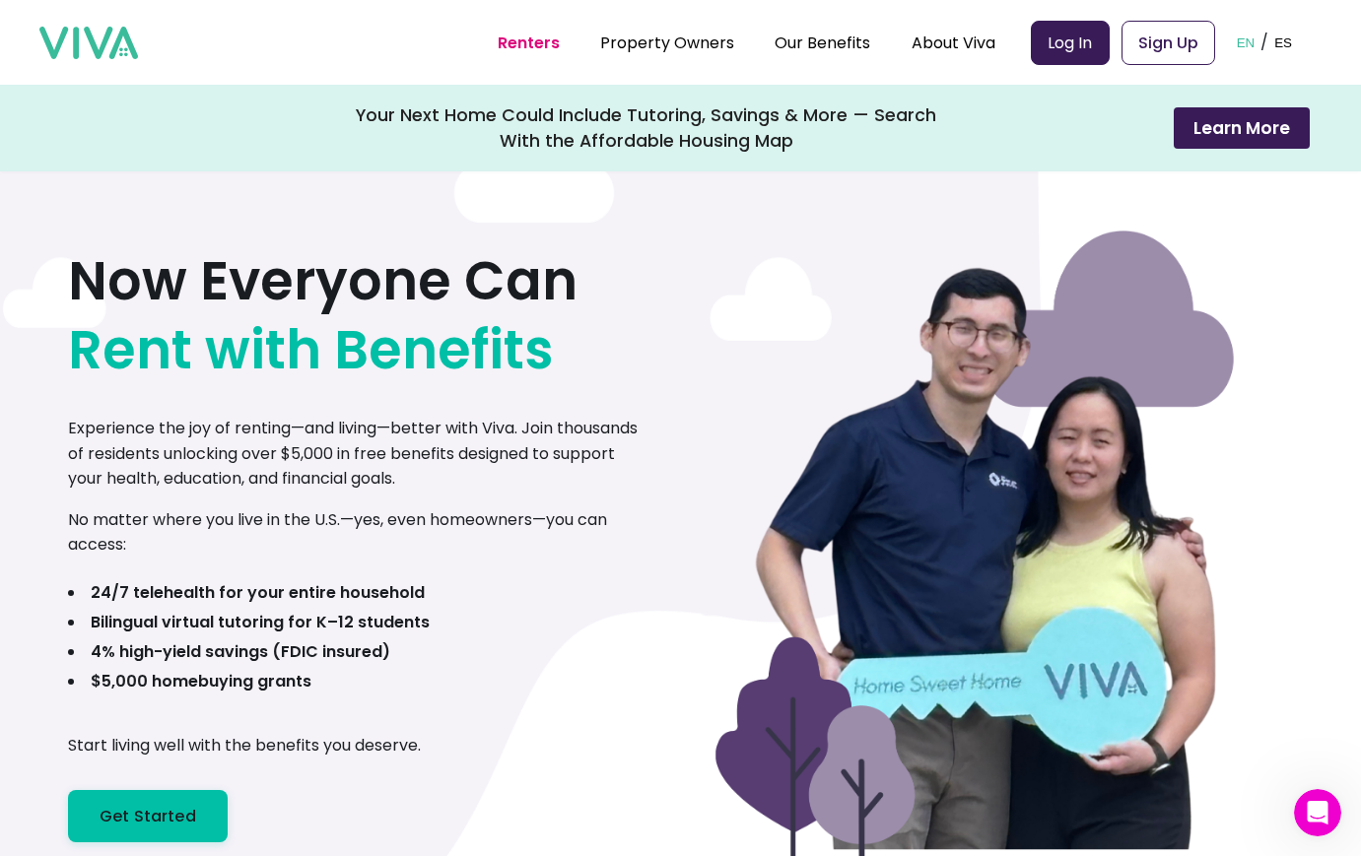
scroll to position [0, 0]
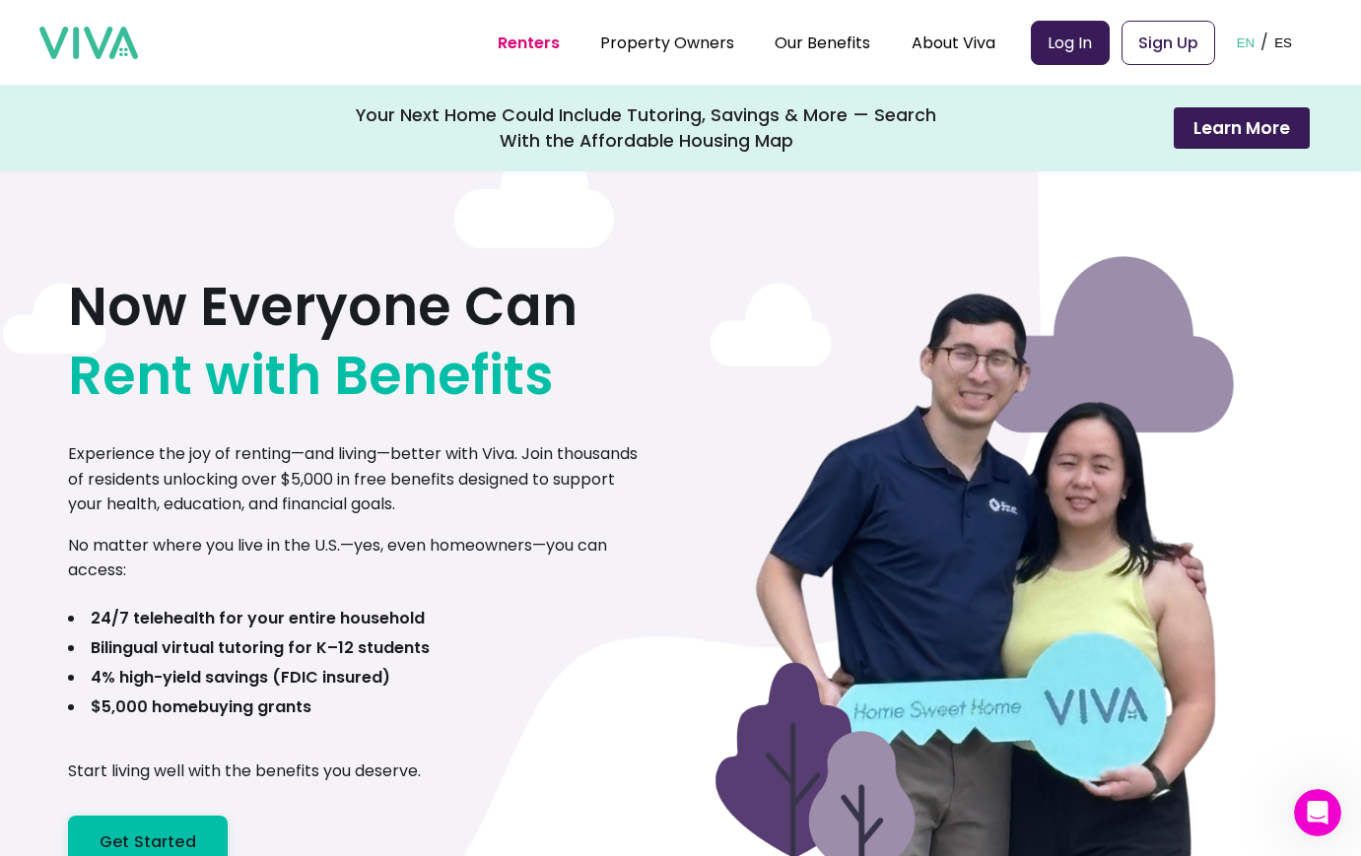
click at [691, 30] on ul "Renters Property Owners Our Benefits Telehealth Home Team Affordable Housing Ma…" at bounding box center [747, 42] width 498 height 49
click at [694, 42] on link "Property Owners" at bounding box center [667, 43] width 134 height 23
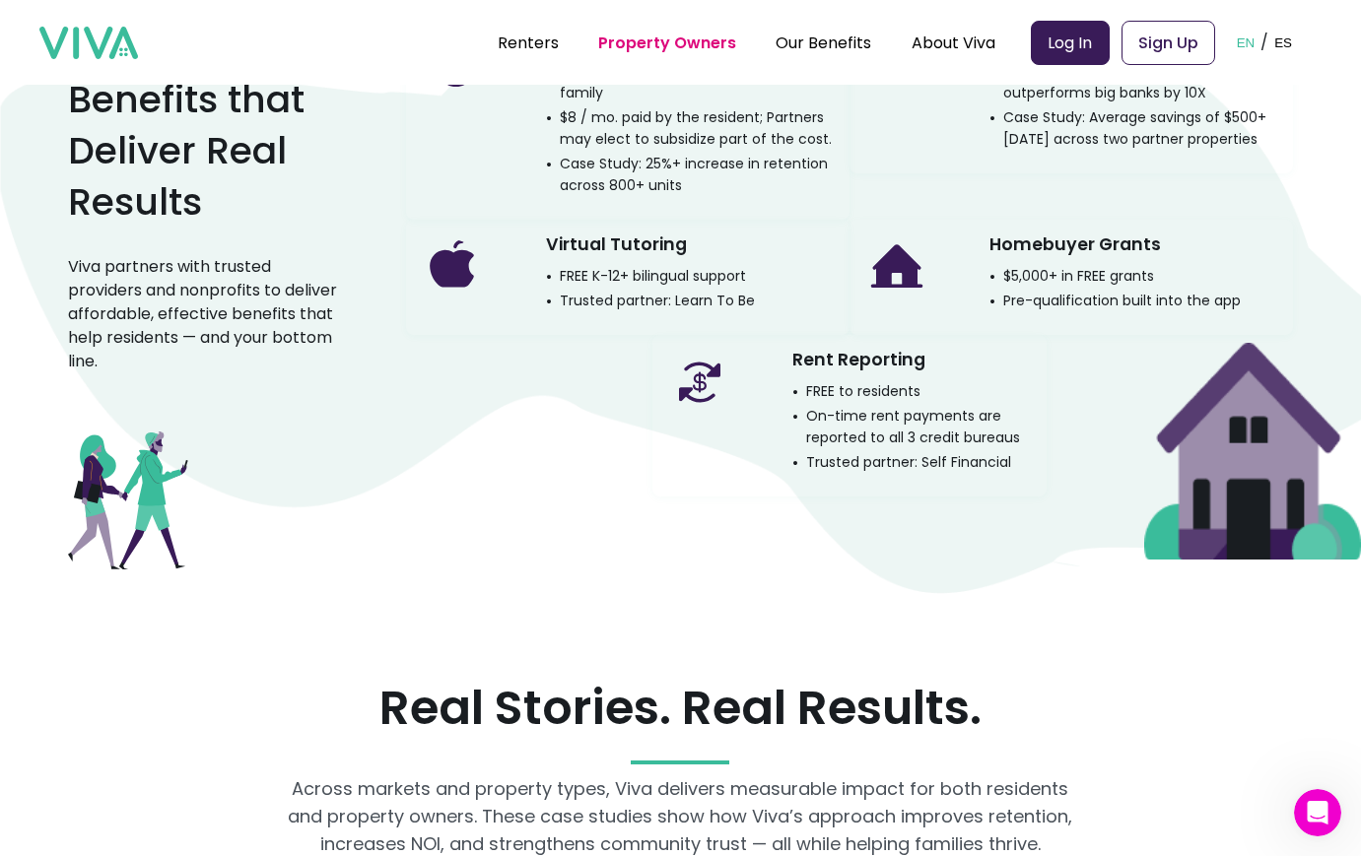
scroll to position [3011, 0]
